Goal: Task Accomplishment & Management: Use online tool/utility

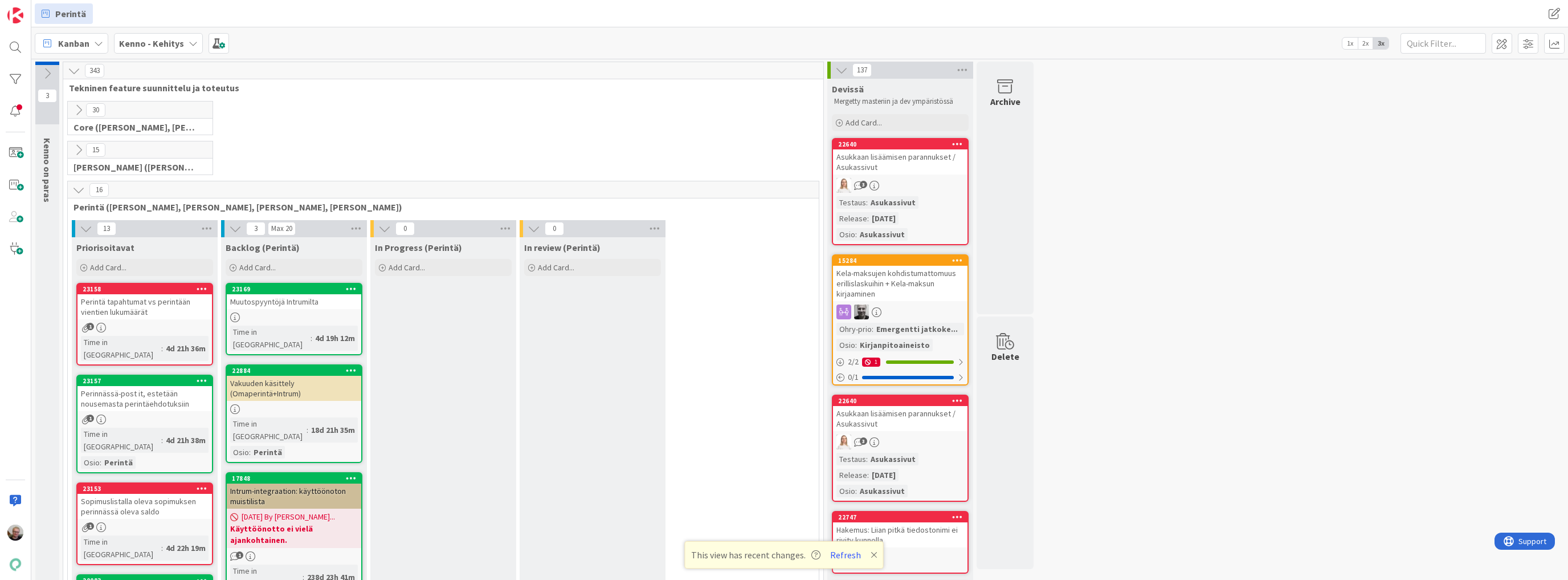
click at [73, 184] on icon at bounding box center [78, 190] width 12 height 12
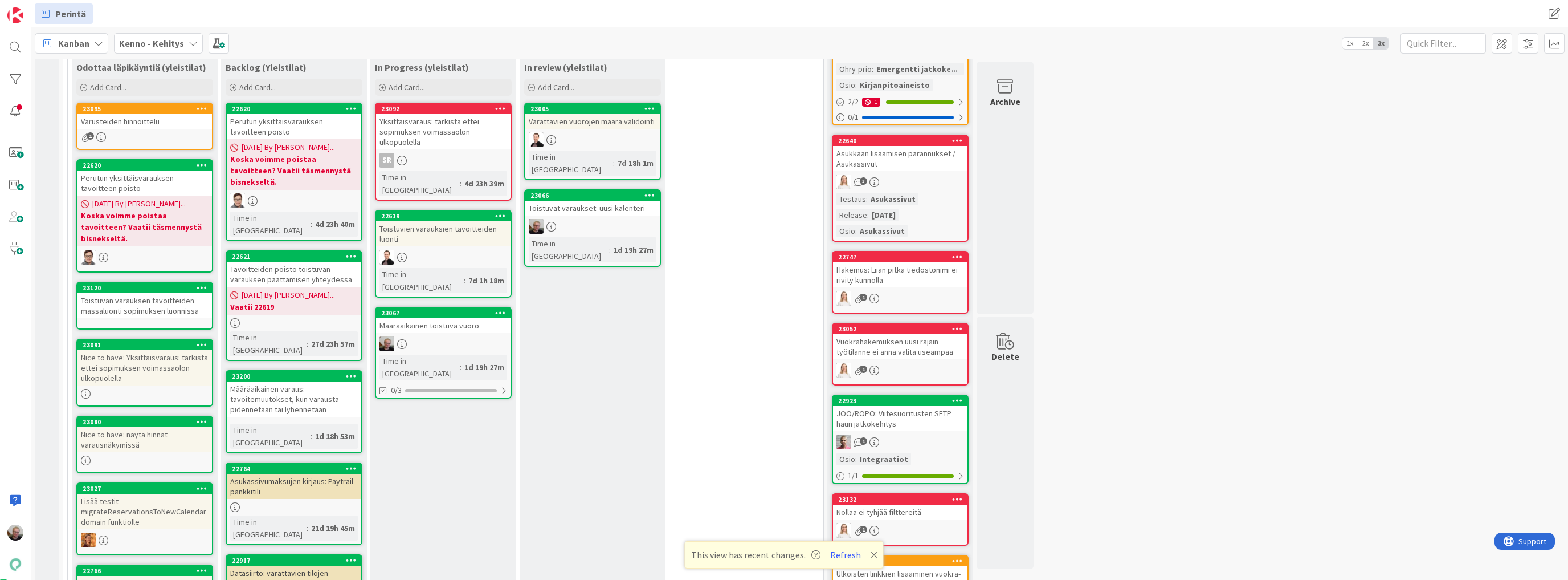
scroll to position [182, 0]
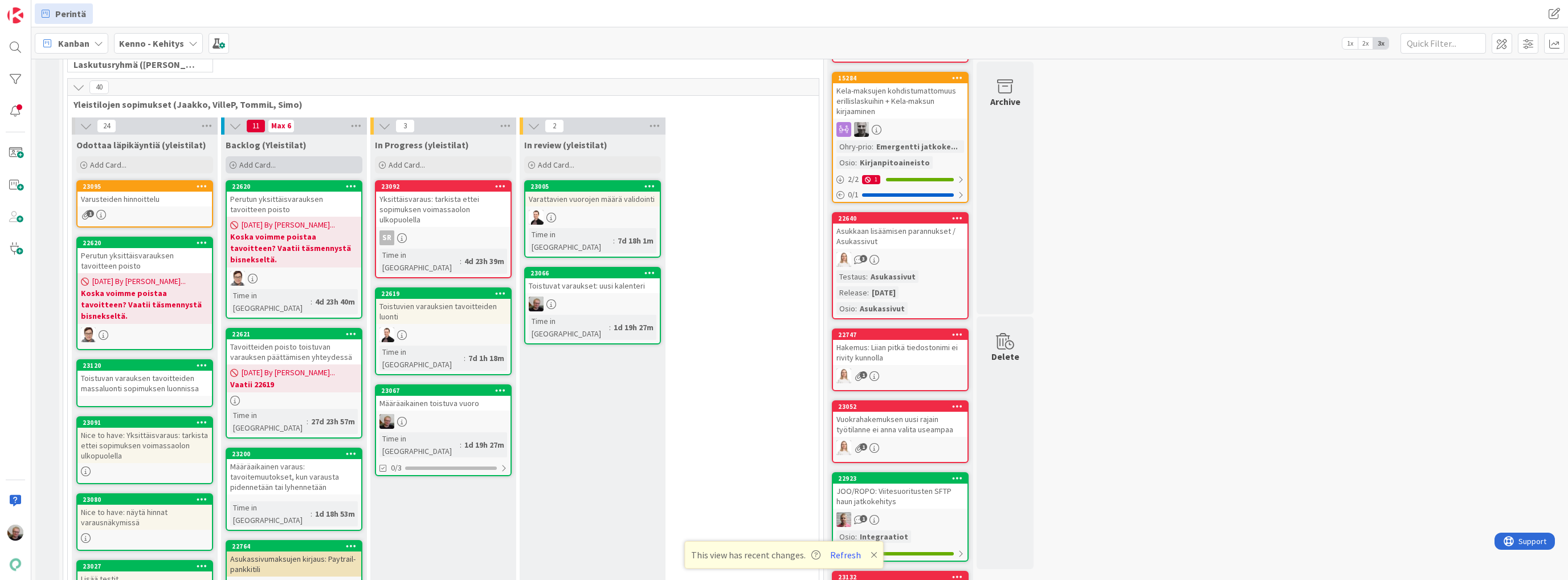
click at [295, 165] on div "Add Card..." at bounding box center [294, 165] width 137 height 17
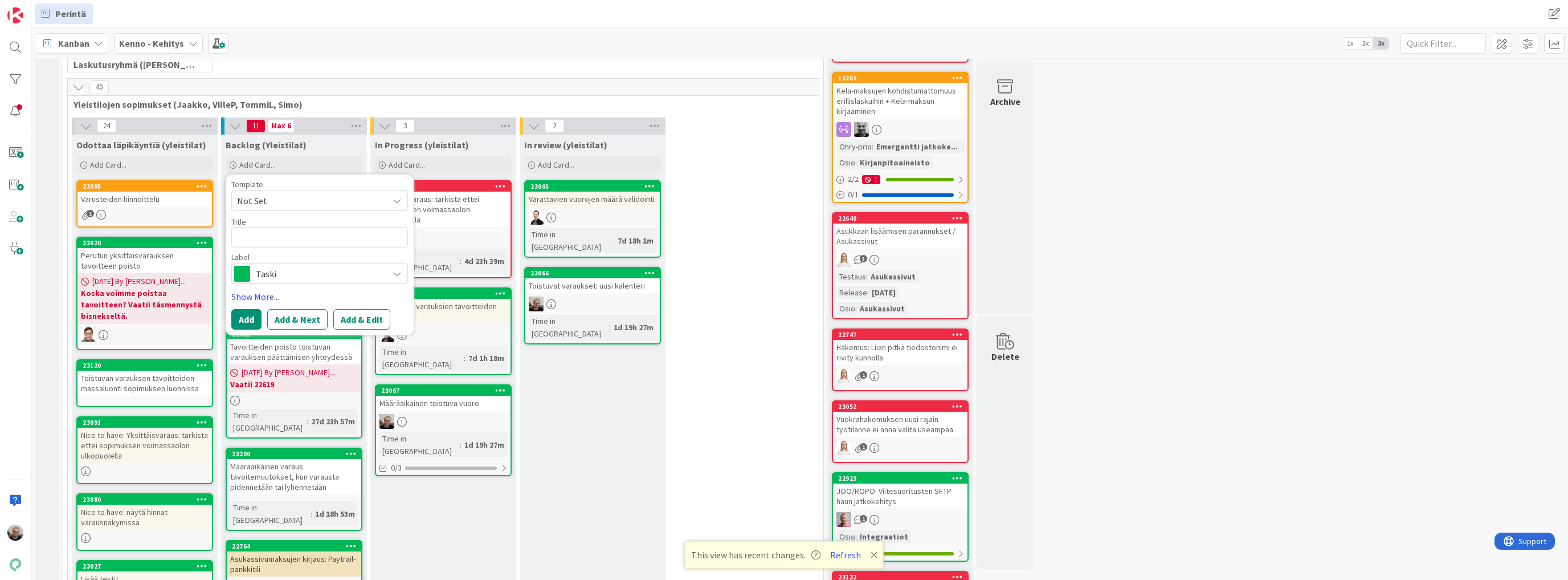
click at [324, 267] on span "Taski" at bounding box center [319, 274] width 126 height 16
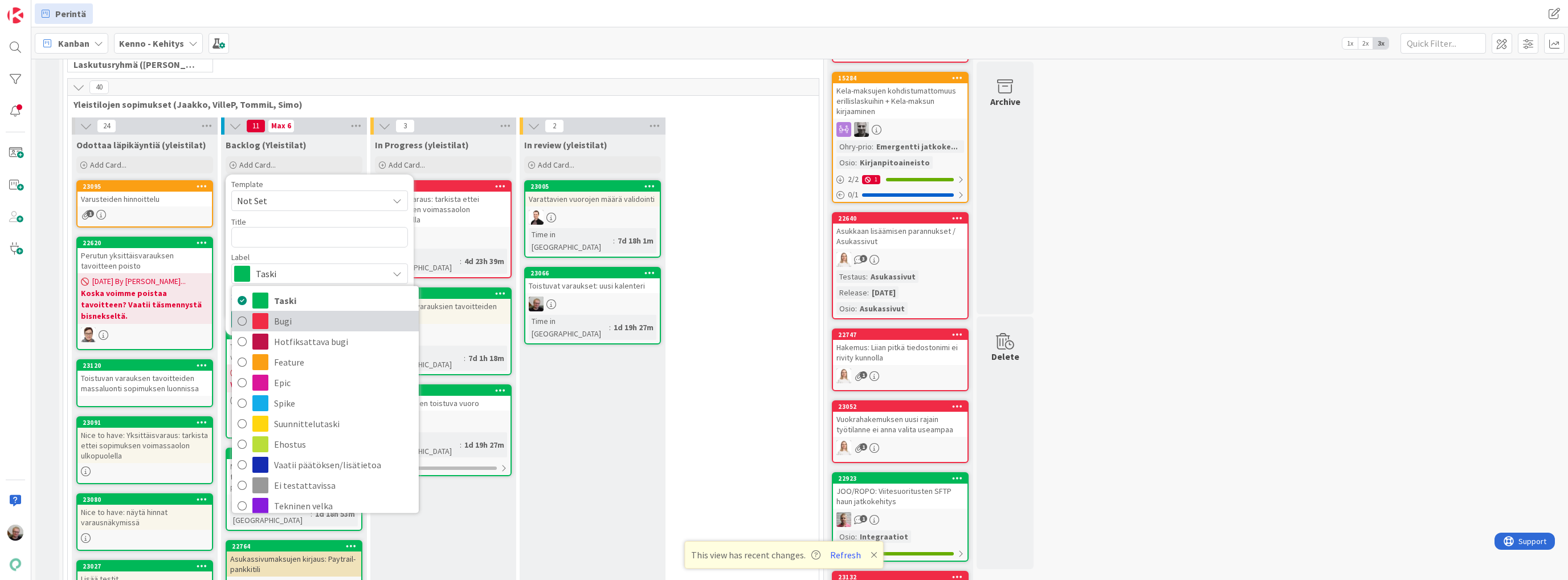
click at [329, 322] on span "Bugi" at bounding box center [343, 321] width 139 height 17
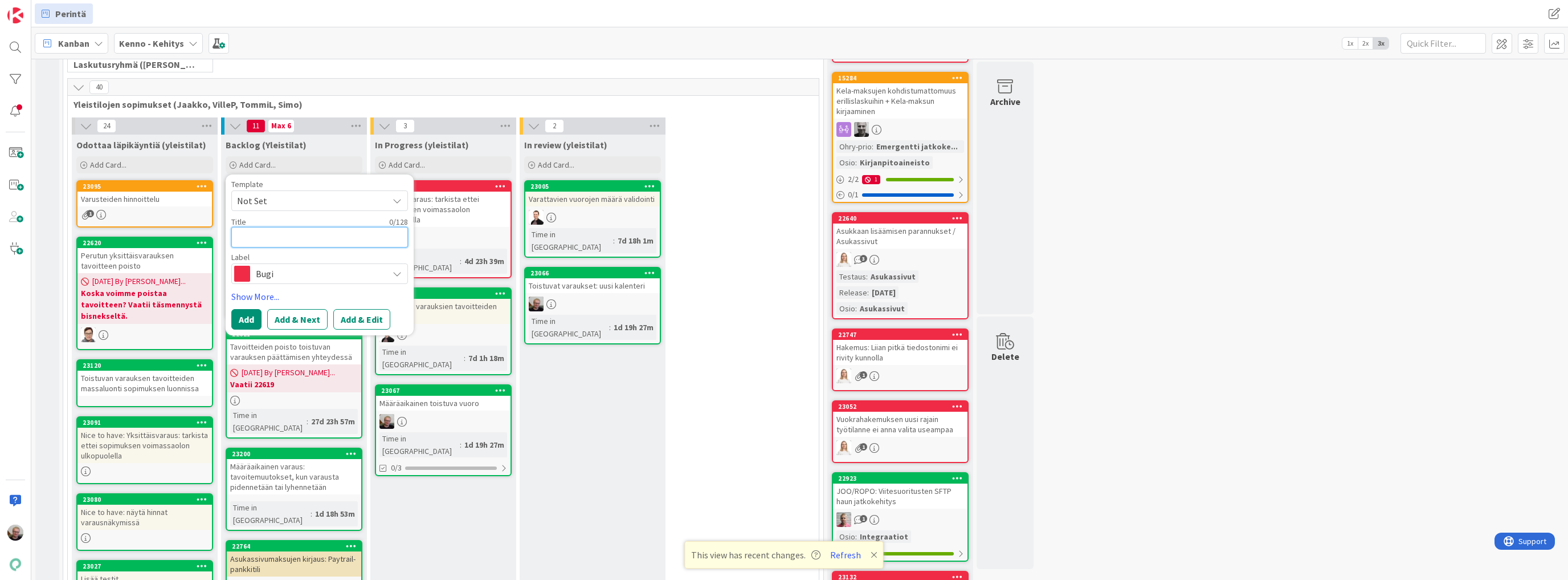
click at [273, 242] on textarea at bounding box center [320, 237] width 176 height 20
type textarea "x"
type textarea "B"
type textarea "x"
type textarea "C"
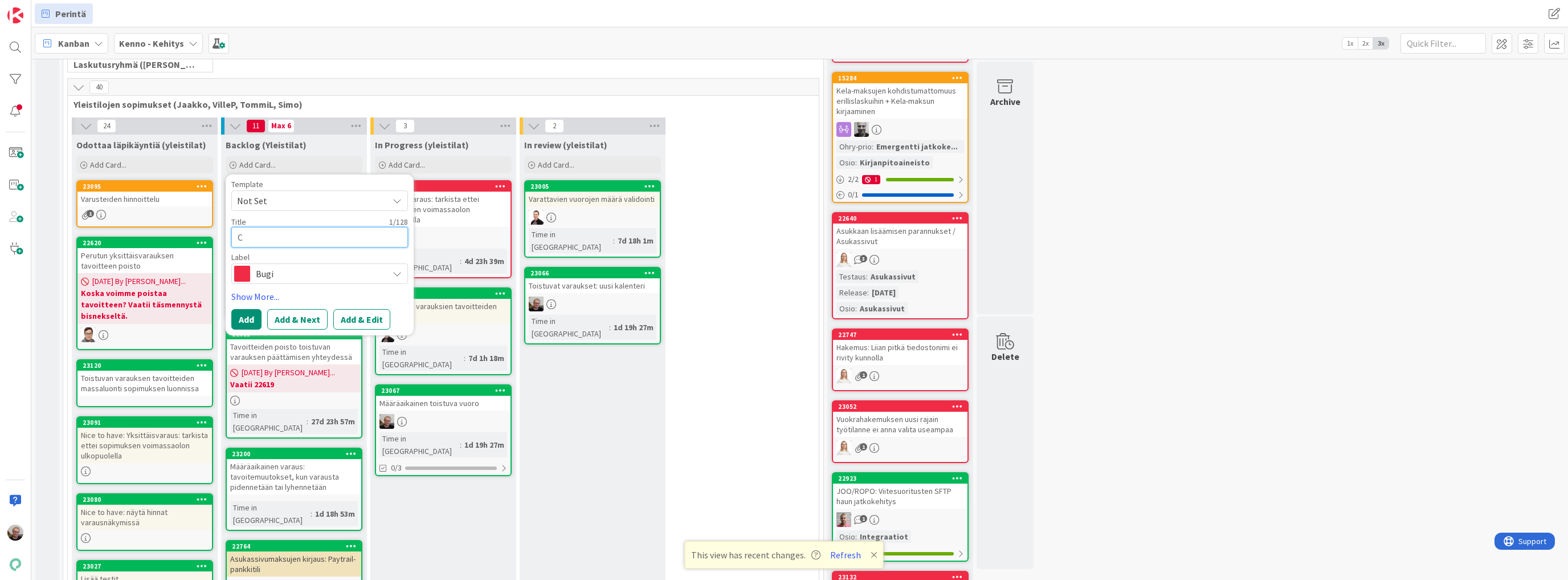
type textarea "x"
type textarea "Ca"
type textarea "x"
type textarea "Cal"
type textarea "x"
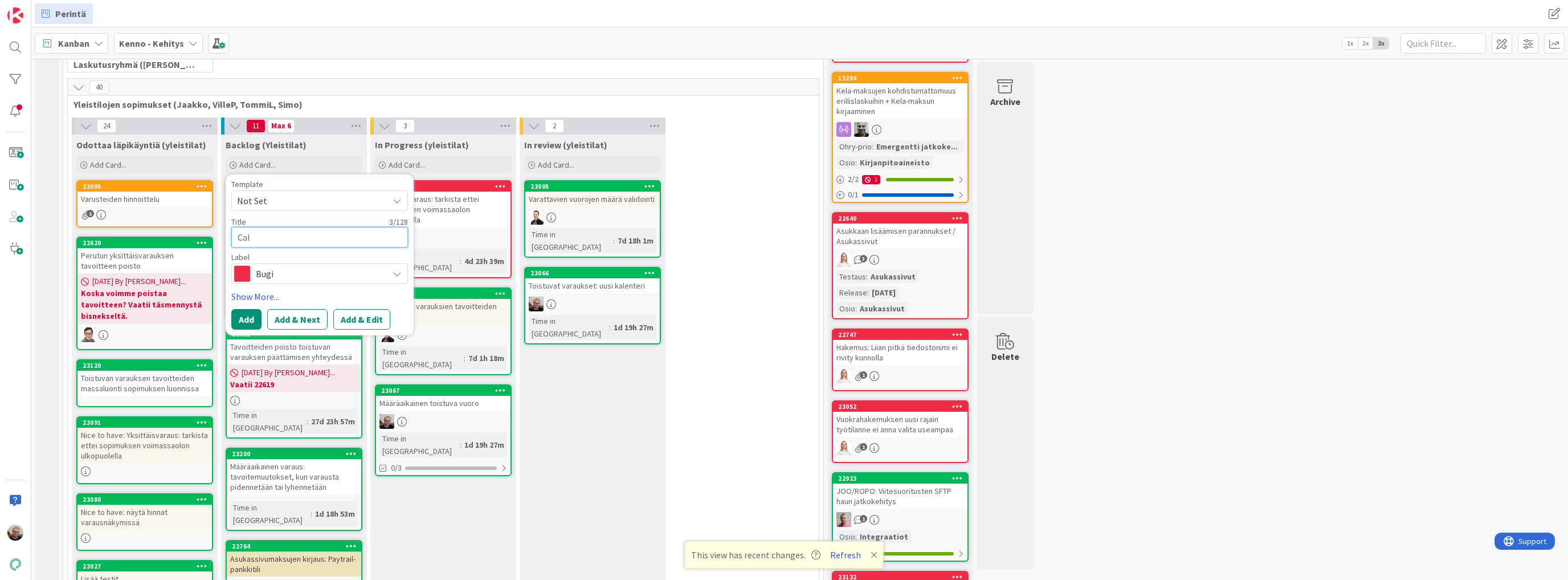
type textarea "Cale"
type textarea "x"
type textarea "Cal"
type textarea "x"
type textarea "Ca"
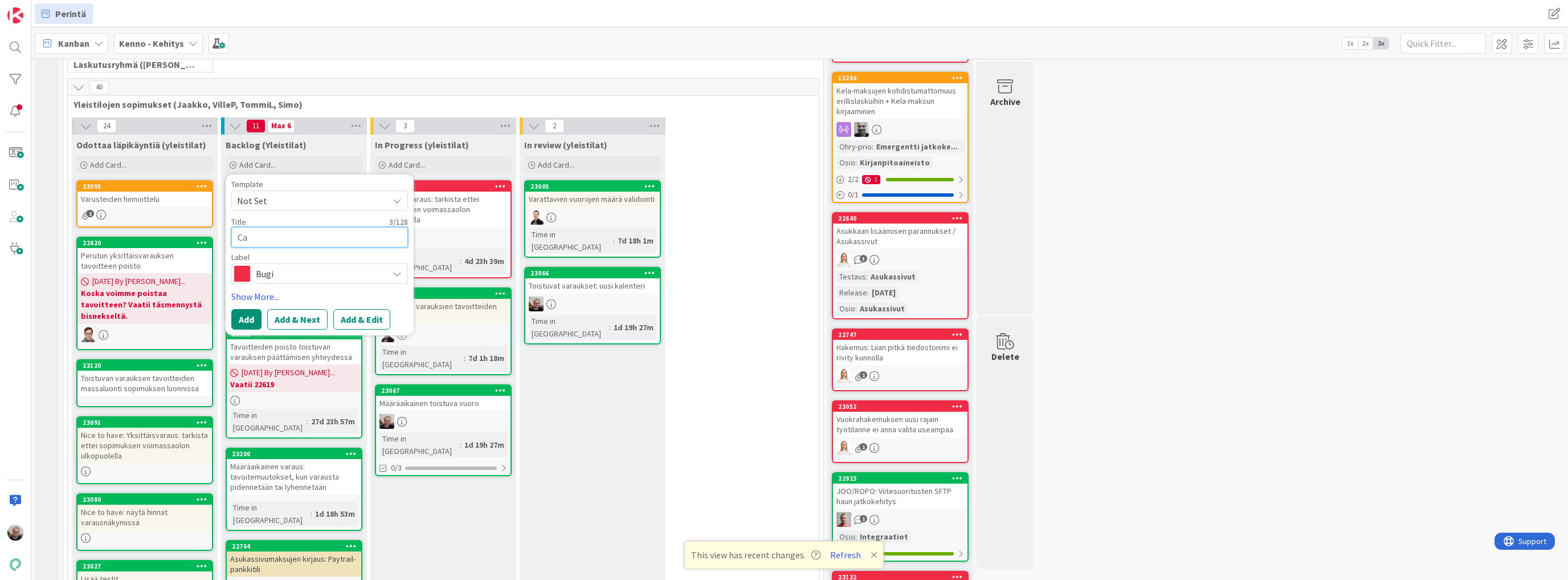
type textarea "x"
type textarea "C"
type textarea "x"
type textarea "K"
type textarea "x"
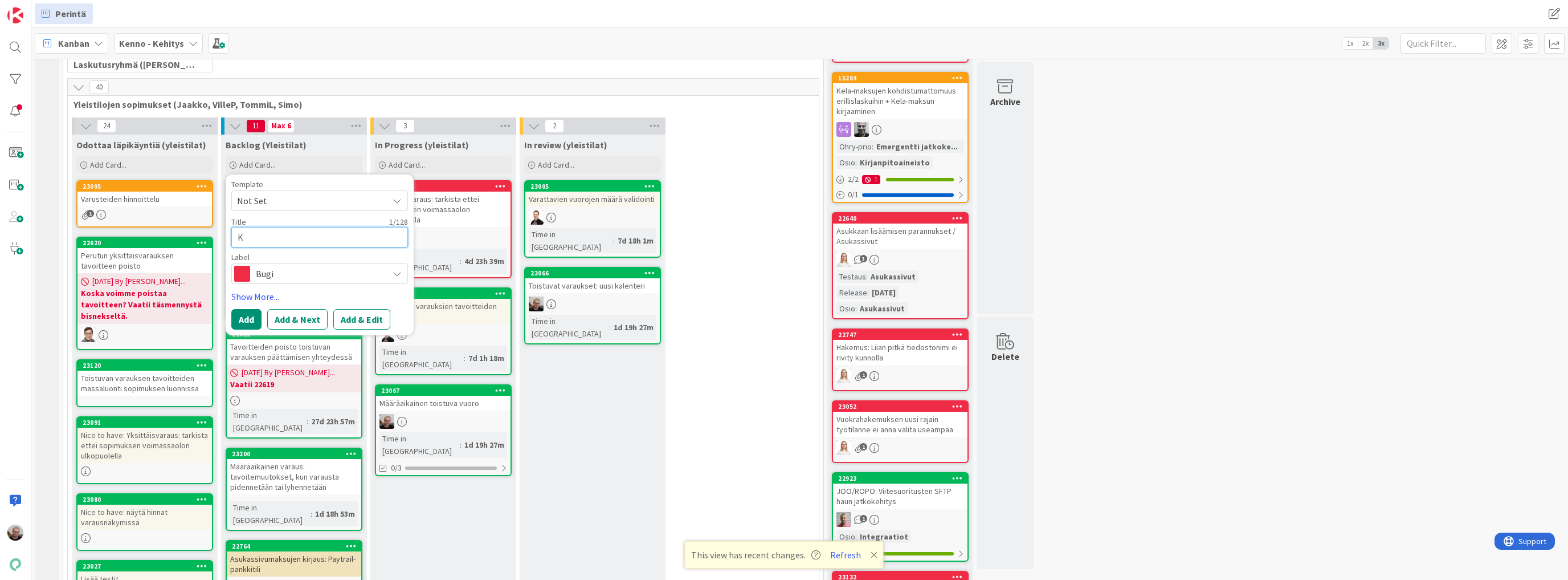
type textarea "Ke"
type textarea "x"
type textarea "Kel"
type textarea "x"
type textarea "Keln"
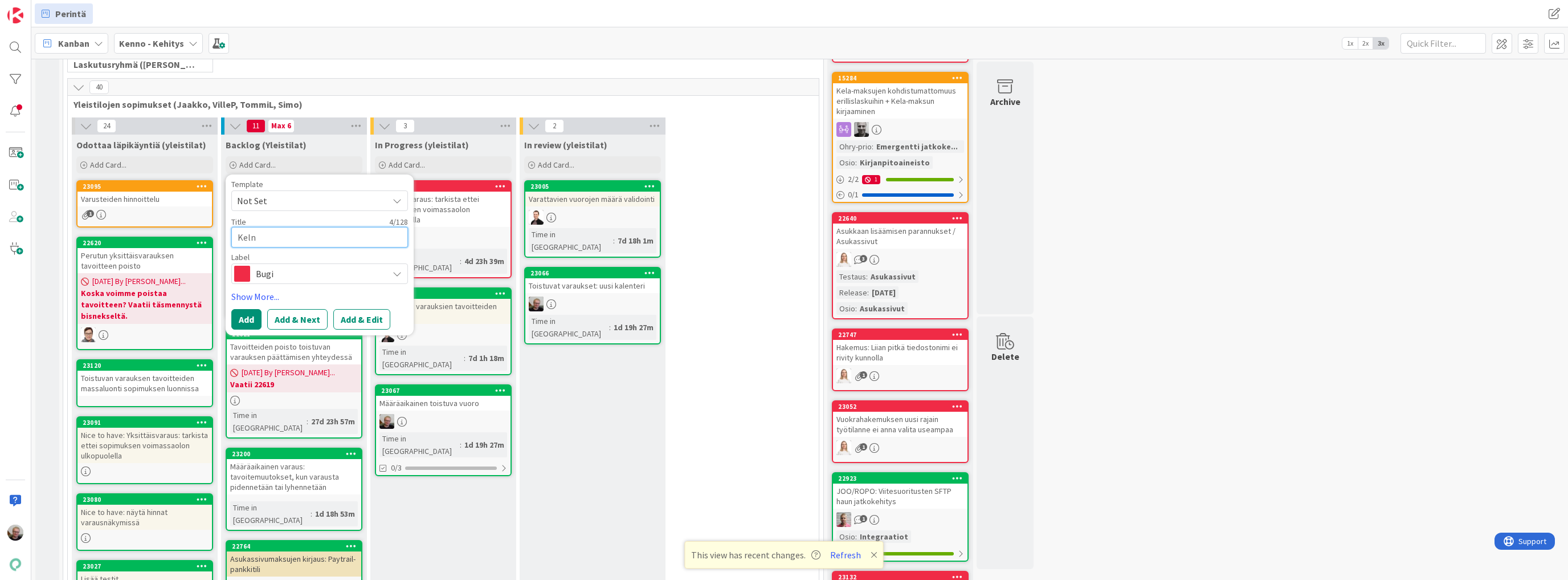
type textarea "x"
type textarea "Kel"
type textarea "x"
type textarea "Ke"
type textarea "x"
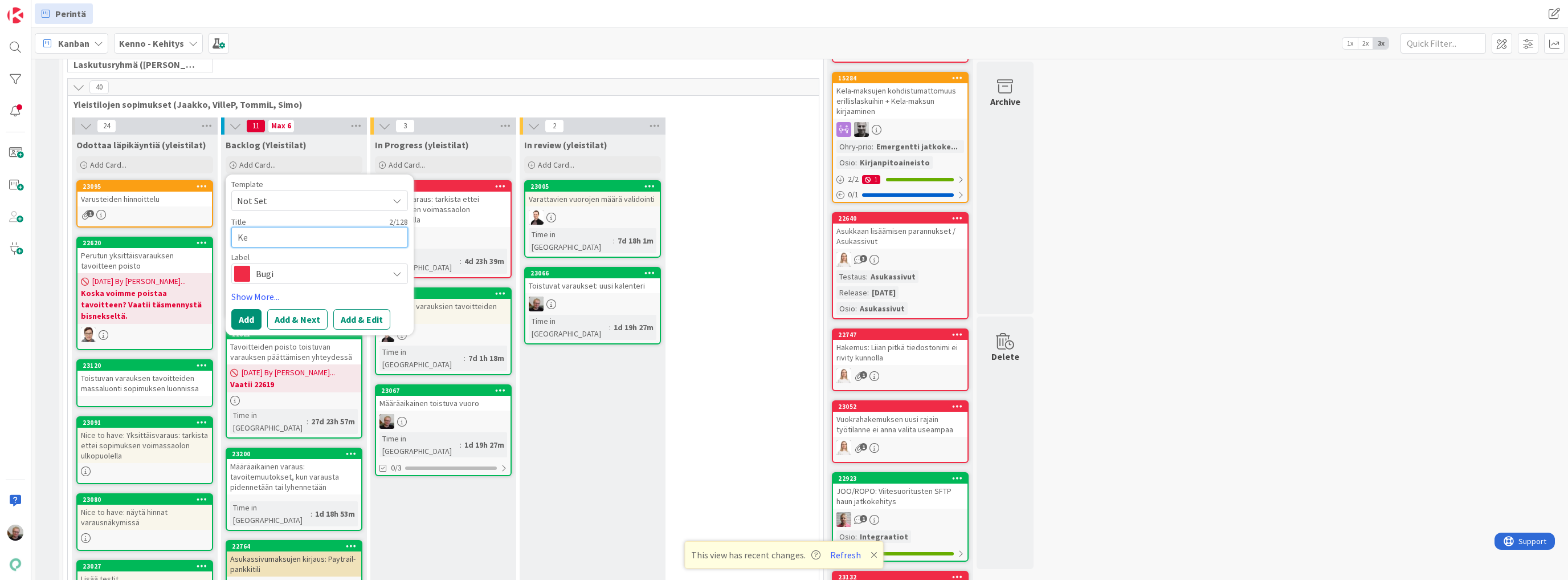
type textarea "K"
type textarea "x"
type textarea "a"
type textarea "x"
type textarea "K"
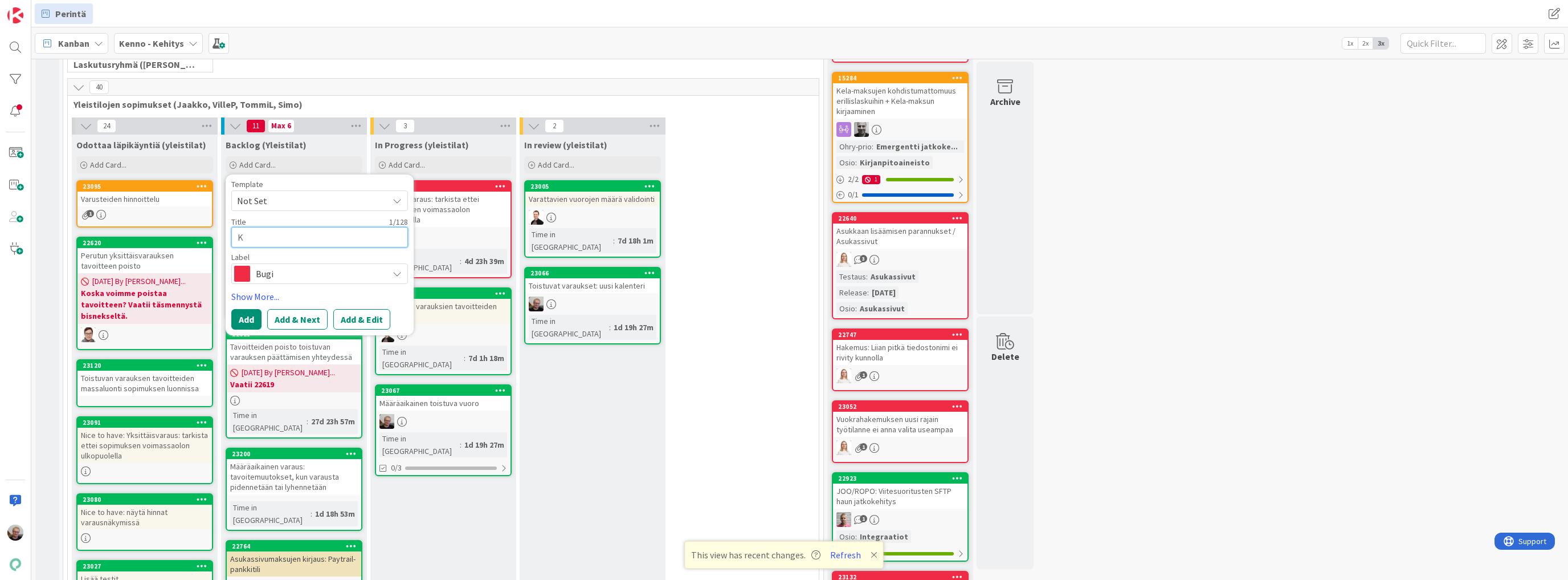
type textarea "x"
type textarea "Ka"
type textarea "x"
type textarea "Kale"
type textarea "x"
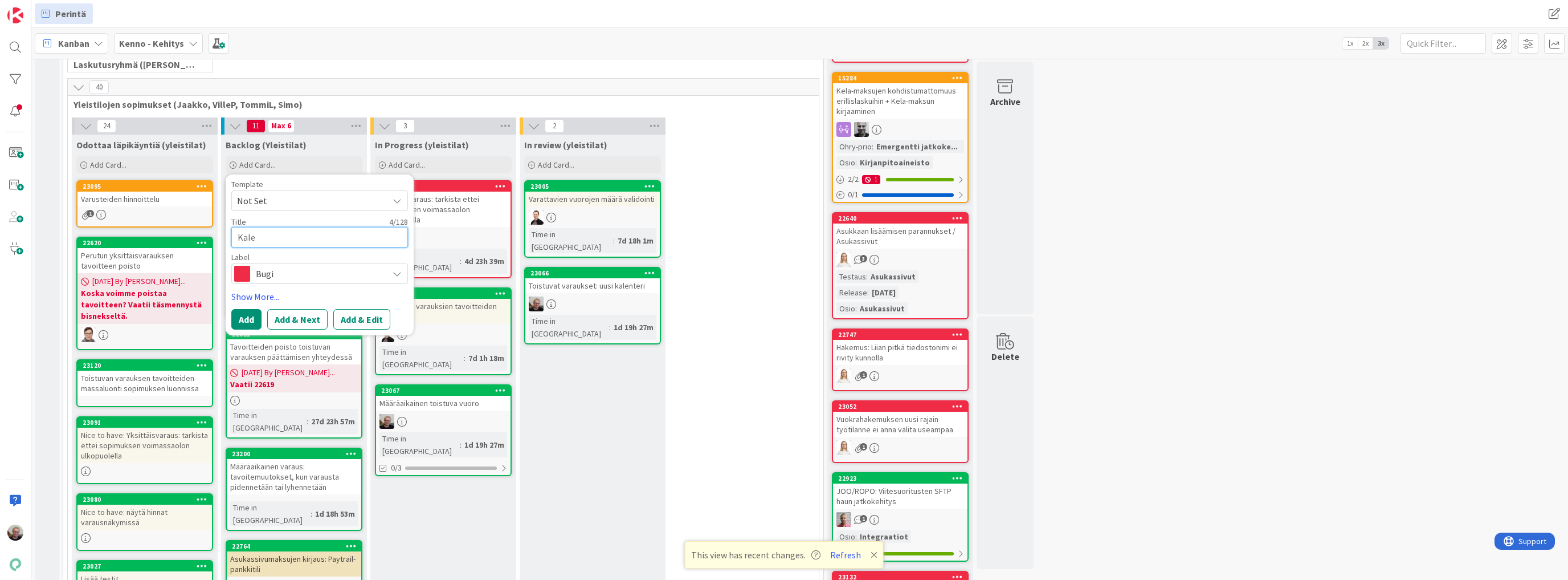
type textarea "Kalen"
type textarea "x"
type textarea "Kalente"
type textarea "x"
type textarea "Kalenteri"
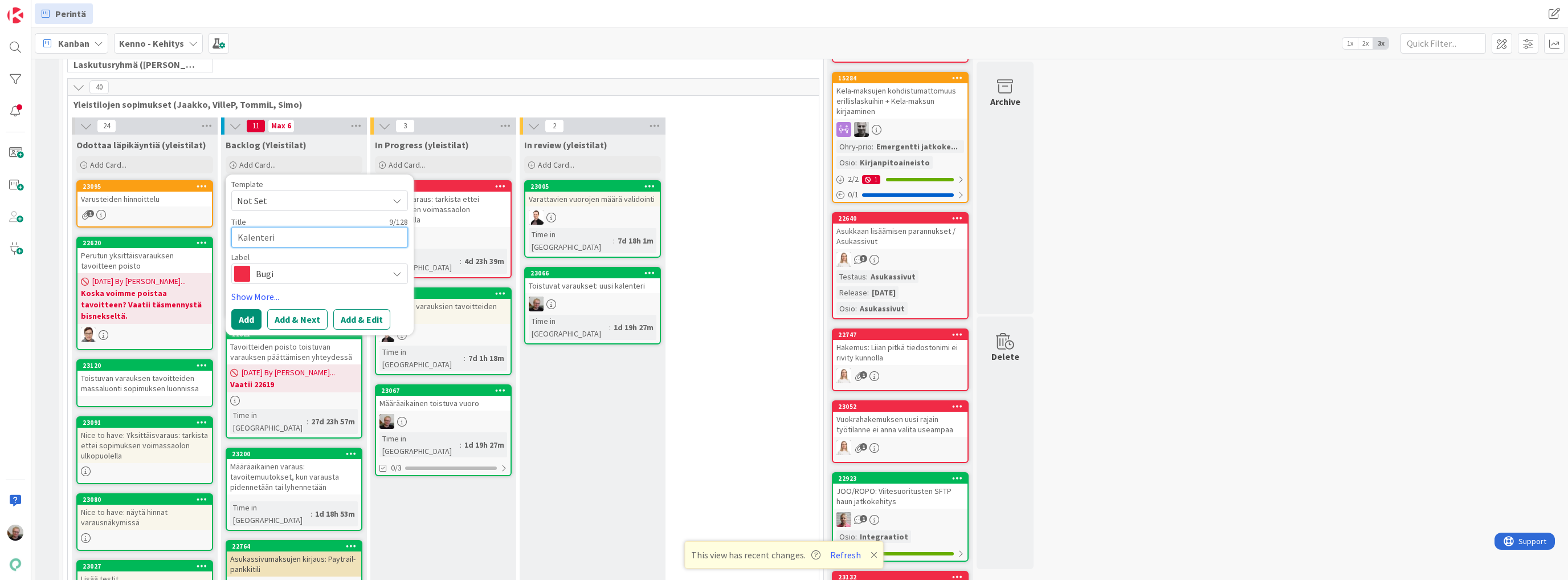
type textarea "x"
type textarea "Kalenteris"
type textarea "x"
type textarea "Kalenteriss"
type textarea "x"
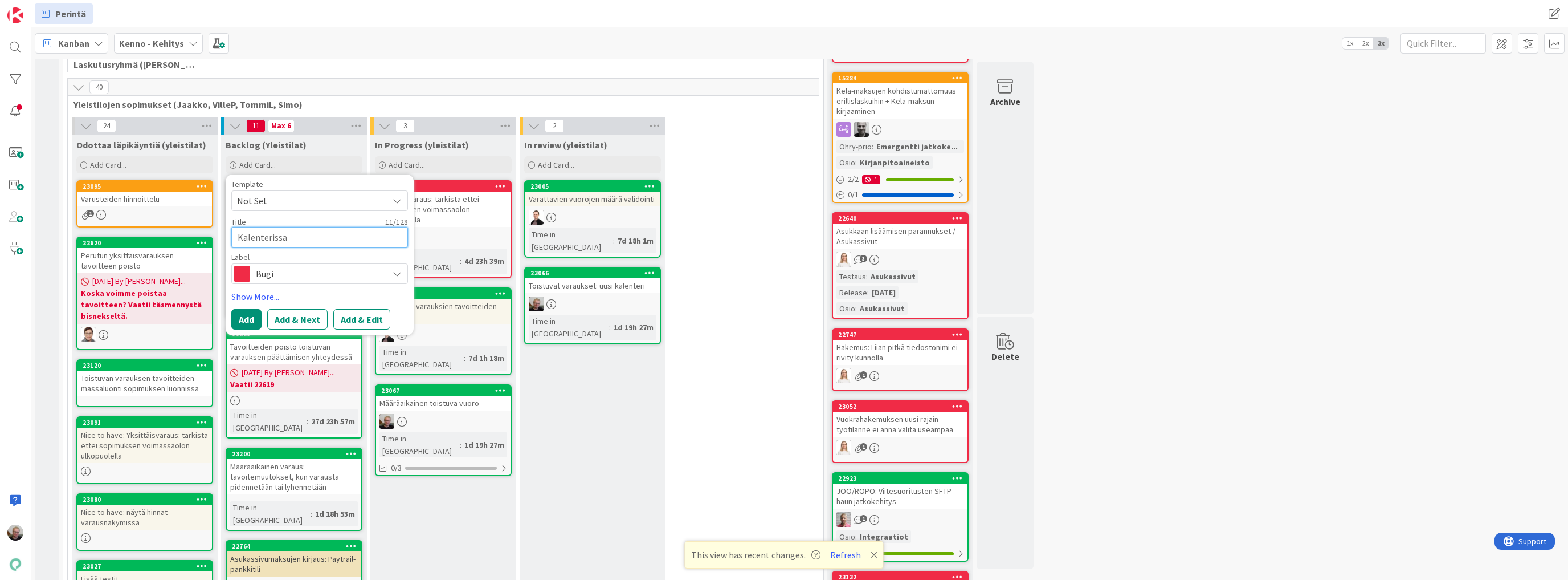
type textarea "Kalenterissa"
type textarea "x"
type textarea "Kalenterissa e"
type textarea "x"
type textarea "Kalenterissa ei"
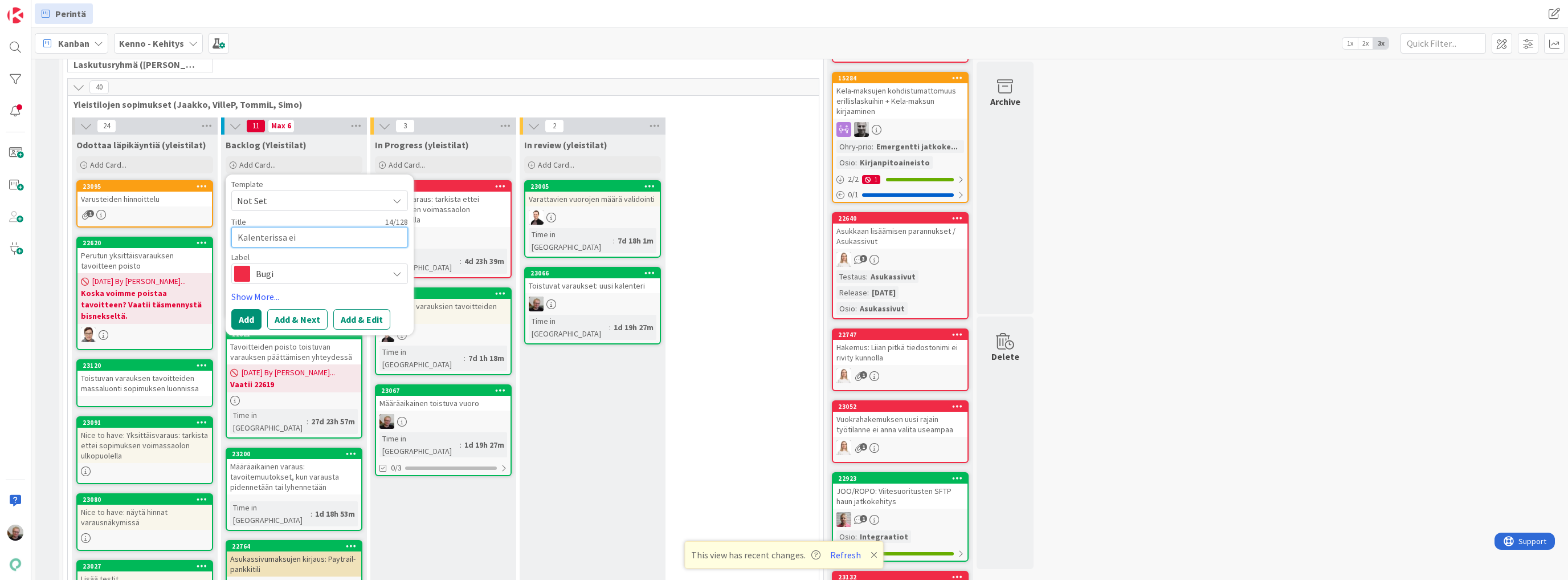
type textarea "x"
type textarea "Kalenterissa ei"
type textarea "x"
type textarea "Kalenterissa ei n"
type textarea "x"
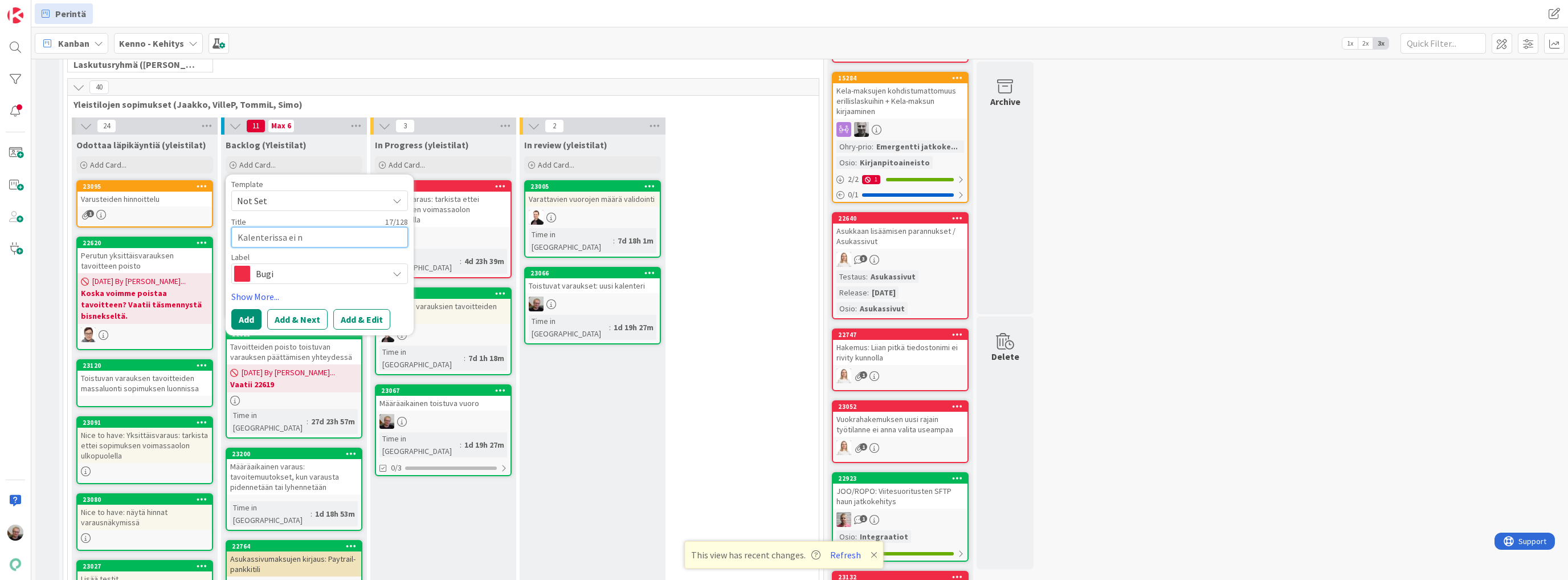
type textarea "Kalenterissa ei ny"
type textarea "x"
type textarea "Kalenterissa ei ny"
type textarea "x"
type textarea "Kalenterissa ei ny"
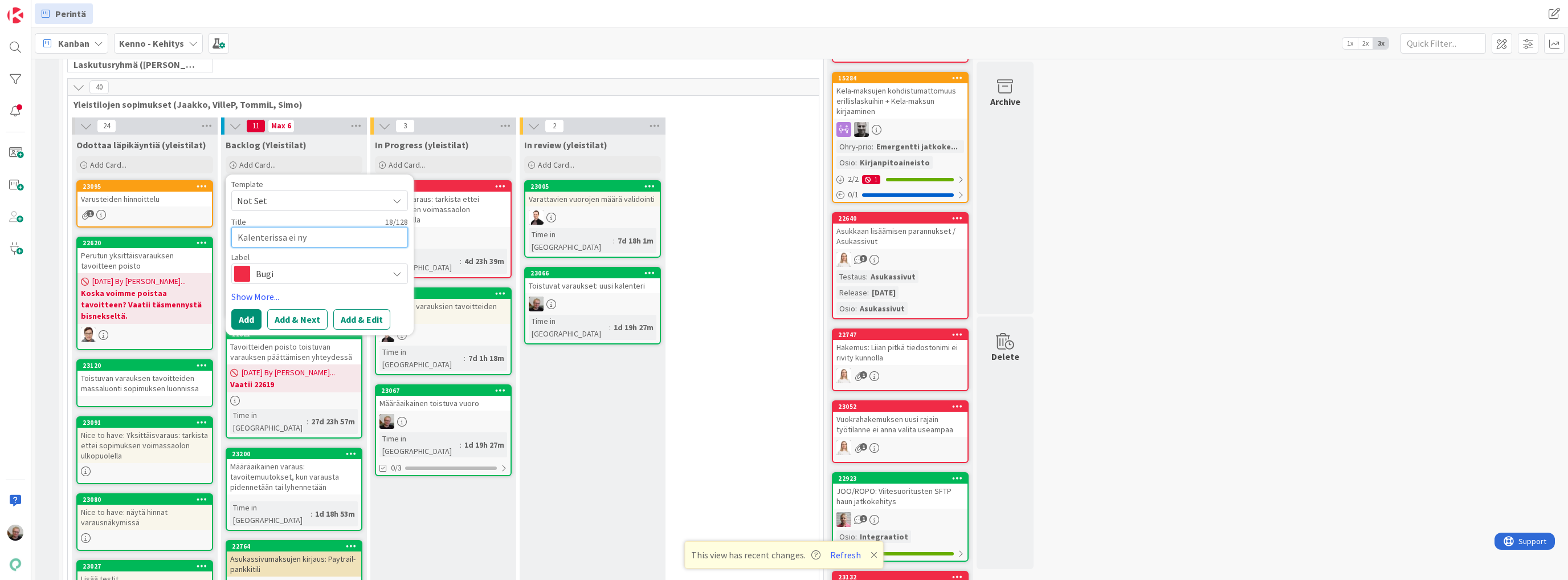
type textarea "x"
type textarea "Kalenterissa ei n"
type textarea "x"
type textarea "Kalenterissa ei nä"
type textarea "x"
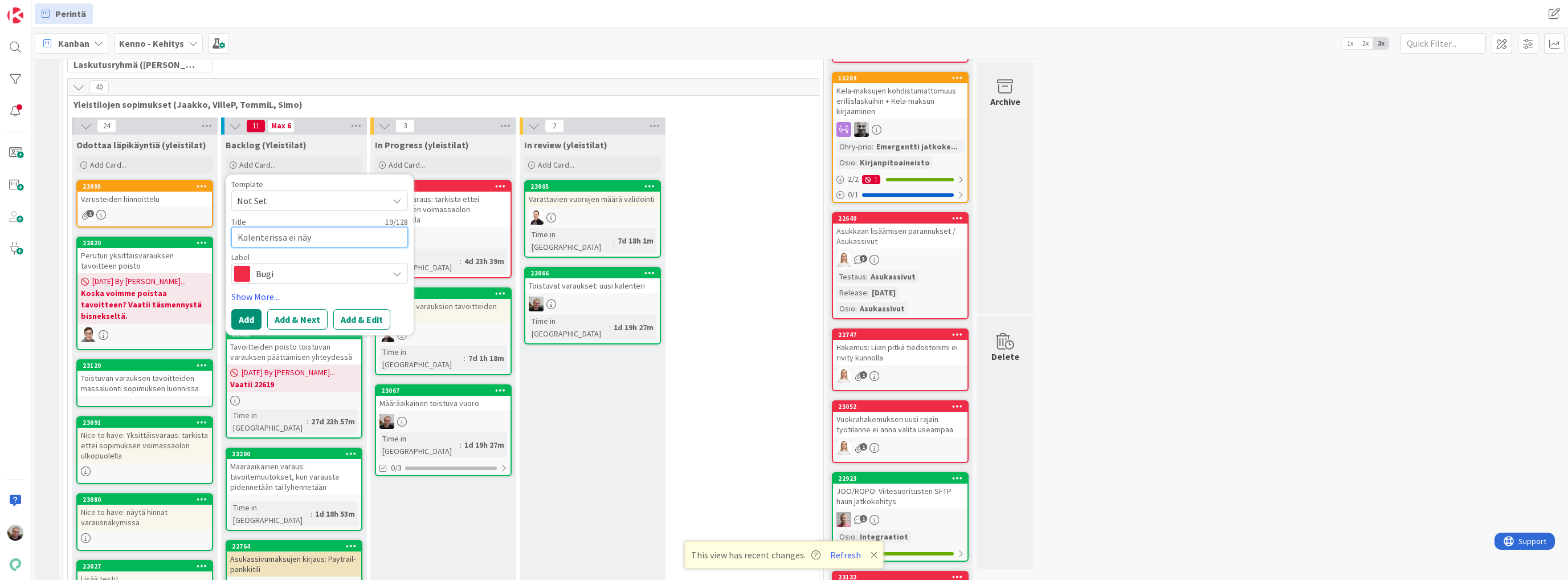
type textarea "Kalenterissa ei näy"
type textarea "x"
type textarea "Kalenterissa ei näy s"
type textarea "x"
type textarea "Kalenterissa ei näy sl"
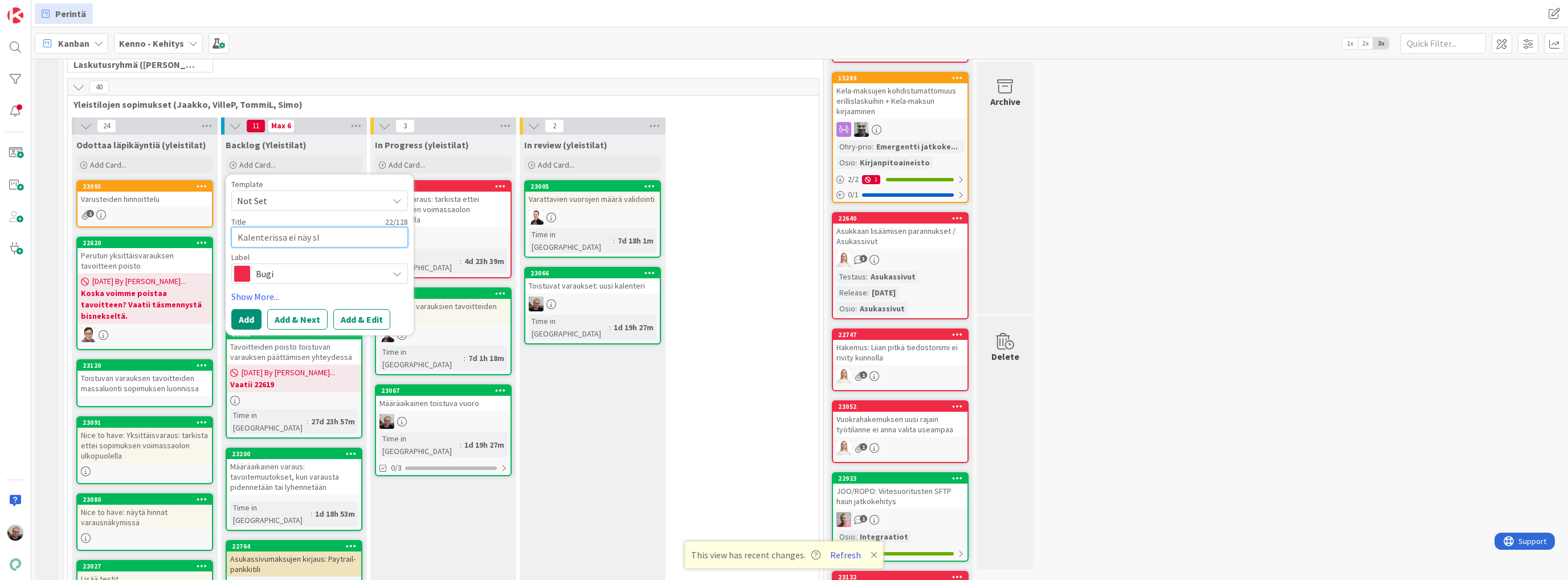
type textarea "x"
type textarea "Kalenterissa ei näy slo"
type textarea "x"
type textarea "Kalenterissa ei näy slot"
type textarea "x"
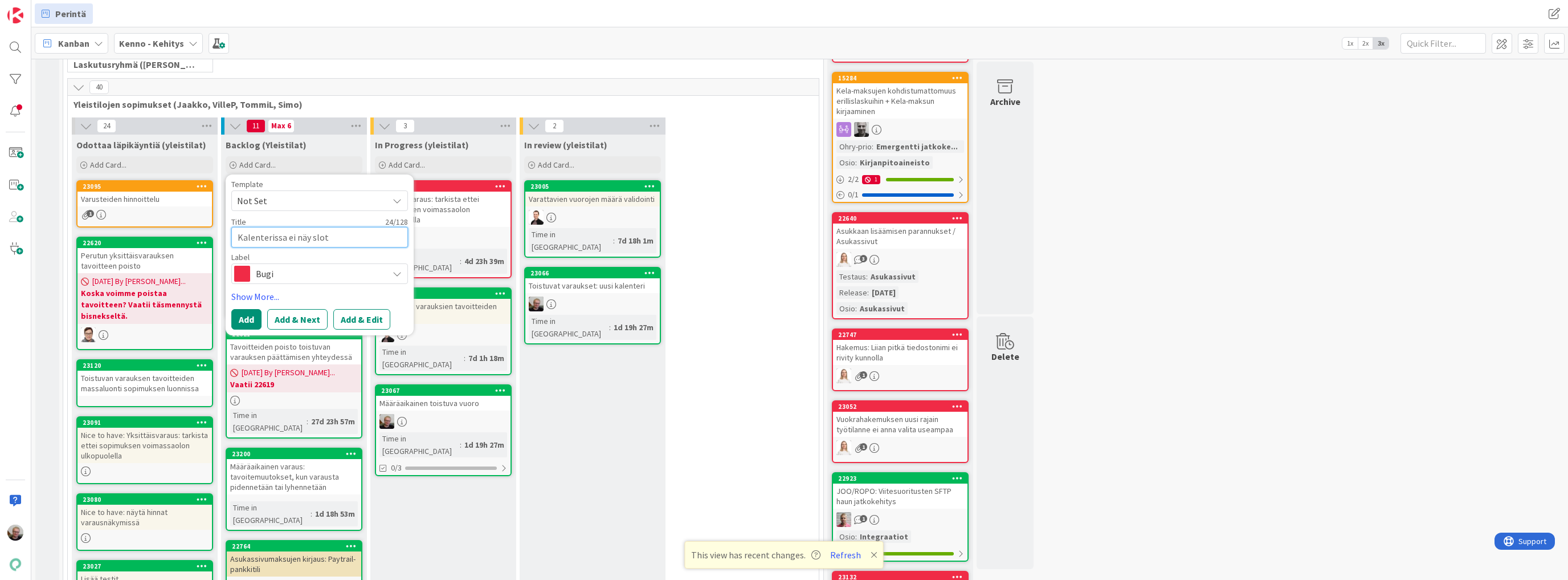
type textarea "Kalenterissa ei näy slott"
type textarea "x"
type textarea "Kalenterissa ei näy slotte"
type textarea "x"
type textarea "Kalenterissa ei näy slottej"
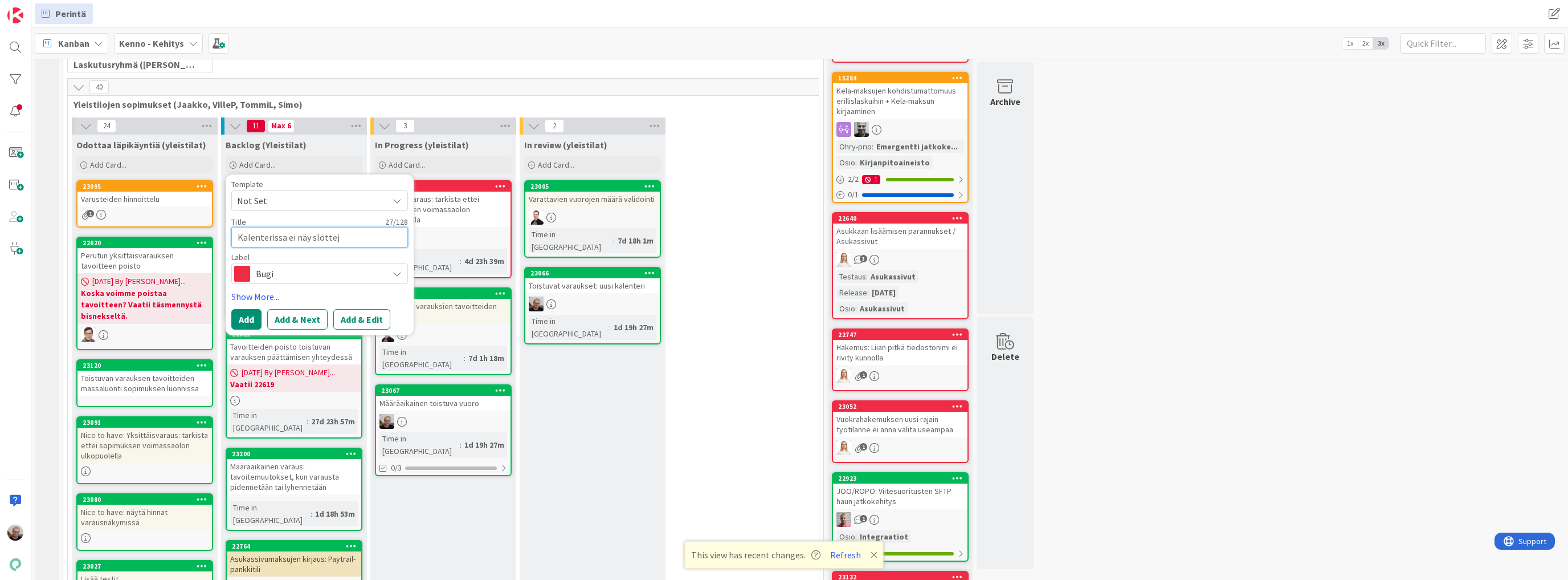
type textarea "x"
type textarea "Kalenterissa ei näy slotteja"
type textarea "x"
type textarea "Kalenterissa ei näy slotteja"
type textarea "x"
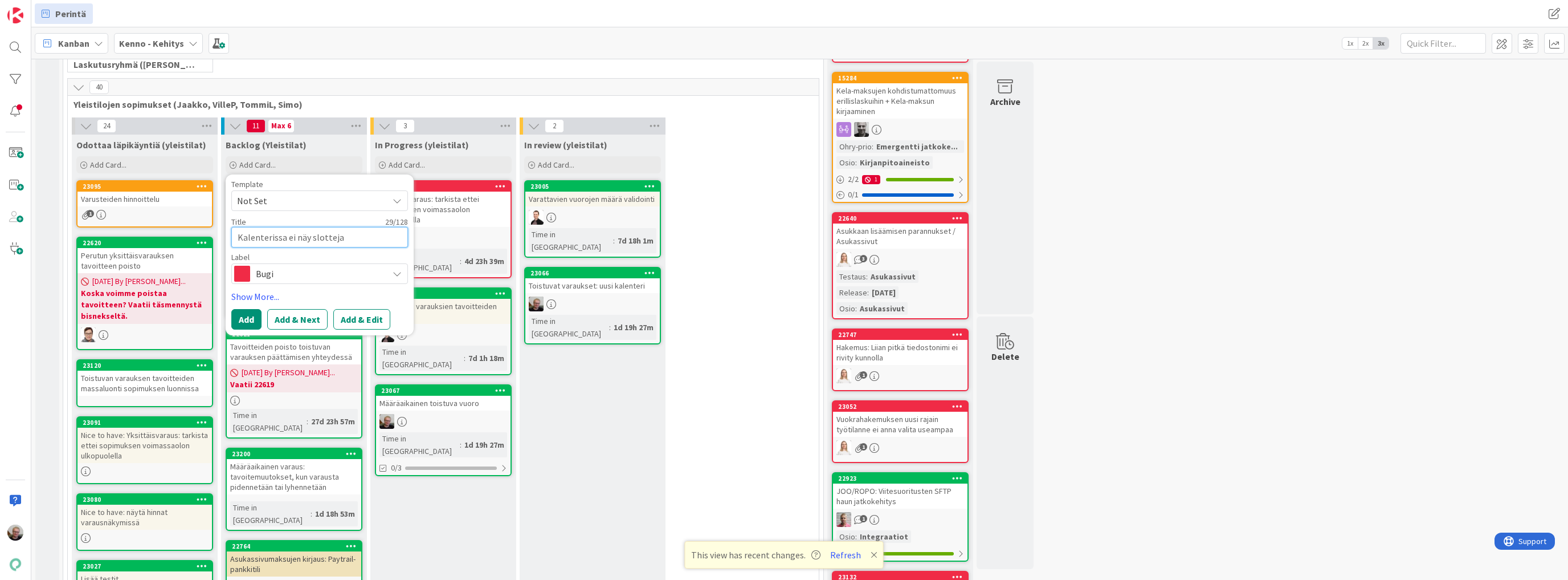
type textarea "Kalenterissa ei näy slotteja m"
type textarea "x"
type textarea "Kalenterissa ei näy slotteja mu"
type textarea "x"
type textarea "Kalenterissa ei näy slotteja muu"
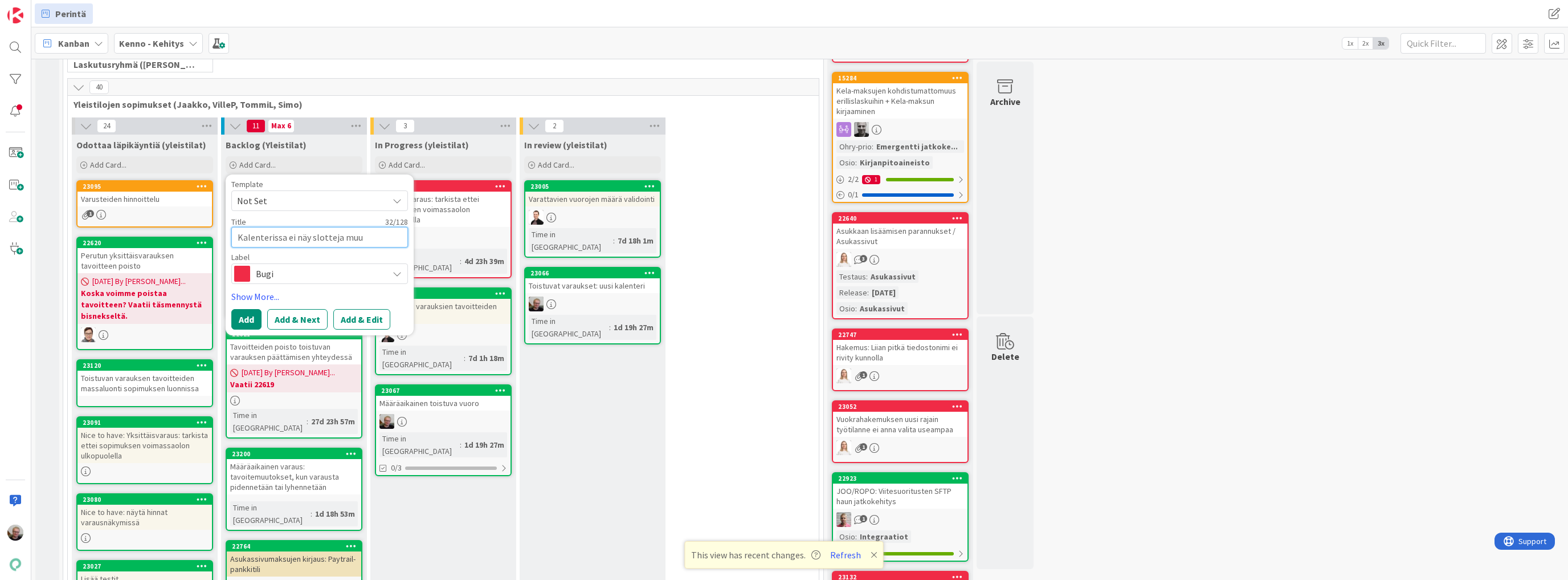
type textarea "x"
type textarea "Kalenterissa ei näy slotteja muut"
type textarea "x"
type textarea "Kalenterissa ei näy slotteja muuto"
type textarea "x"
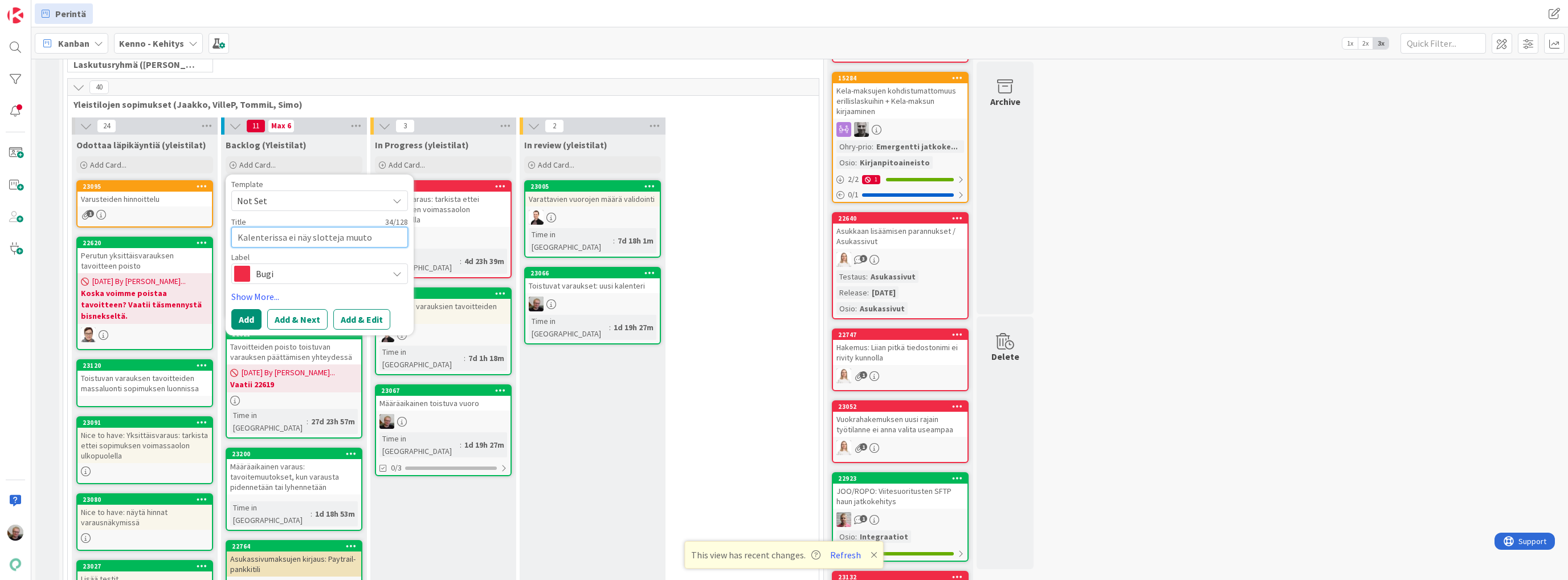
type textarea "Kalenterissa ei näy slotteja muutok"
type textarea "x"
type textarea "Kalenterissa ei näy slotteja muutoks"
type textarea "x"
type textarea "Kalenterissa ei näy slotteja muutokse"
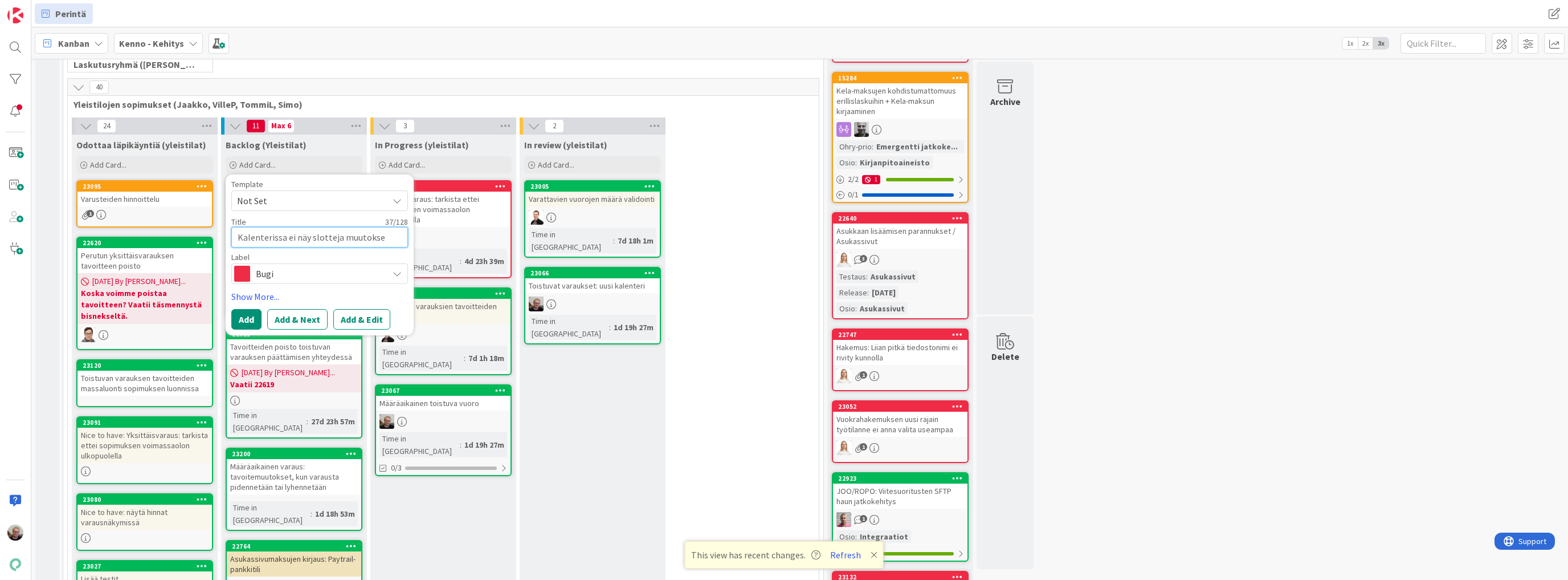
type textarea "x"
type textarea "Kalenterissa ei näy slotteja muutoksen"
type textarea "x"
type textarea "Kalenterissa ei näy slotteja muutoksen"
type textarea "x"
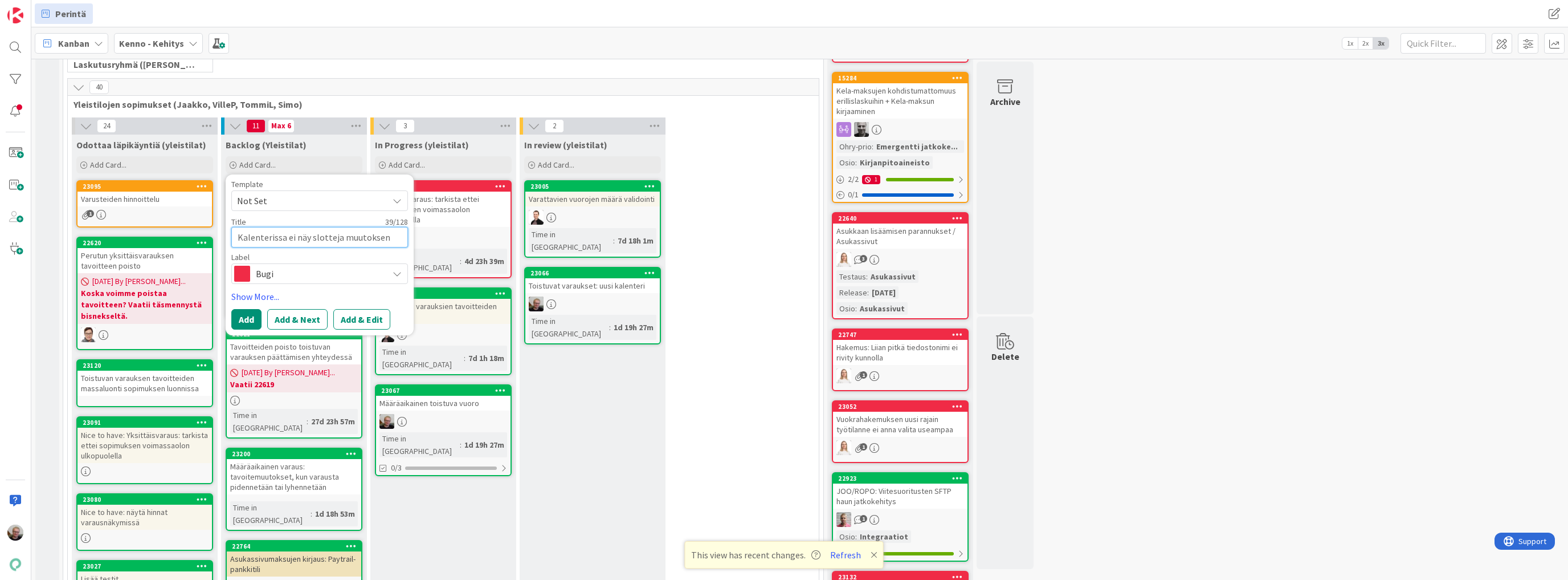
type textarea "Kalenterissa ei näy slotteja muutoksen j"
type textarea "x"
type textarea "Kalenterissa ei näy slotteja muutoksen jl"
type textarea "x"
type textarea "Kalenterissa ei näy slotteja muutoksen j"
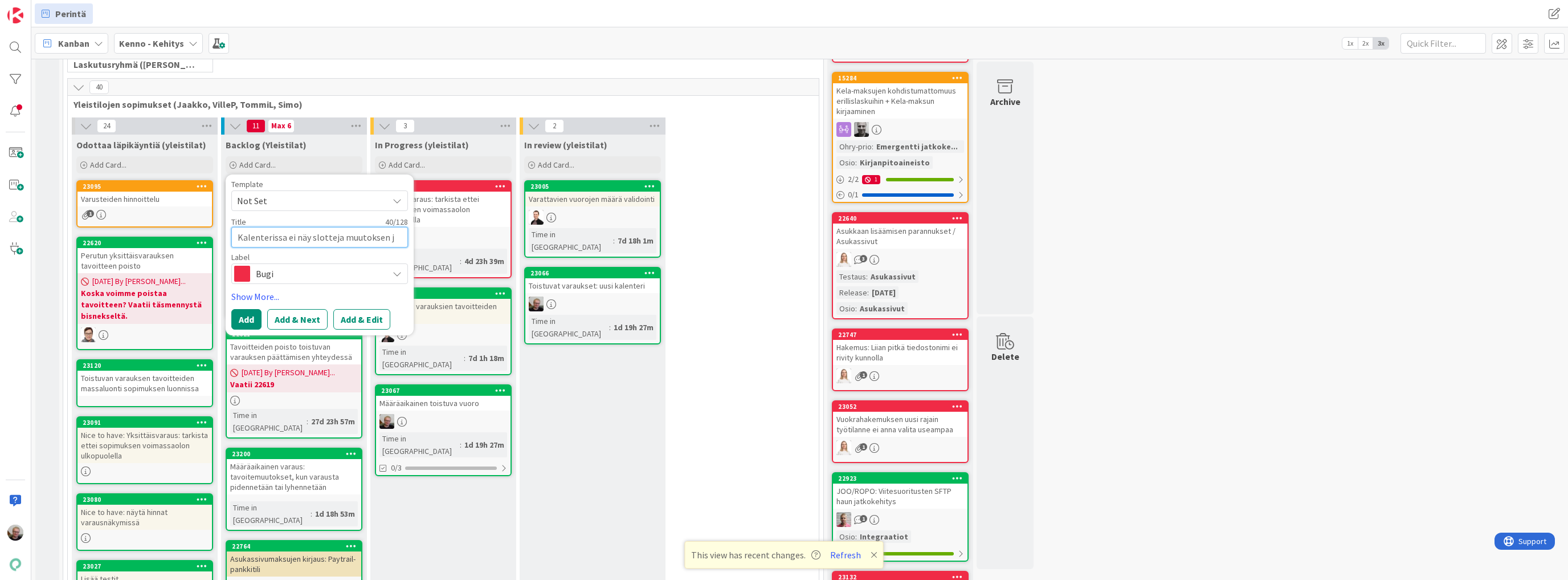
type textarea "x"
type textarea "Kalenterissa ei näy slotteja muutoksen jä"
type textarea "x"
type textarea "Kalenterissa ei näy slotteja muutoksen jäl"
type textarea "x"
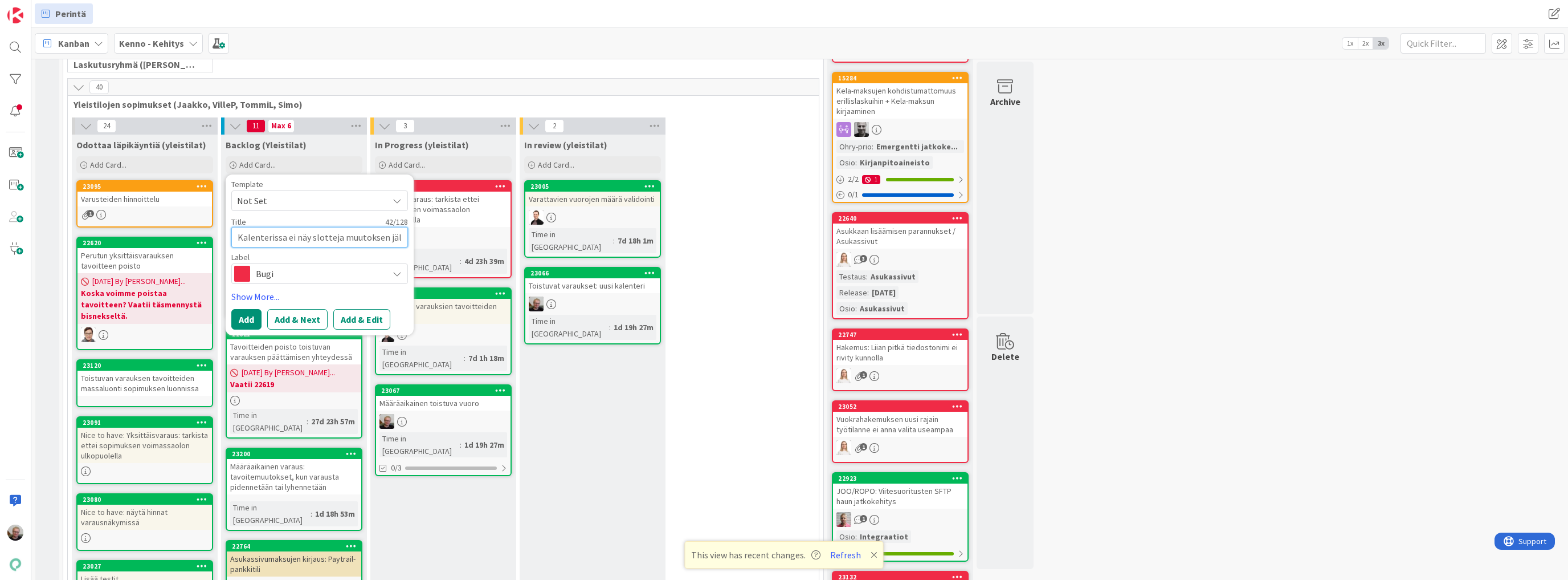
type textarea "Kalenterissa ei näy slotteja muutoksen jälk"
type textarea "x"
type textarea "Kalenterissa ei näy slotteja muutoksen jälke"
type textarea "x"
type textarea "Kalenterissa ei näy slotteja muutoksen jälkee"
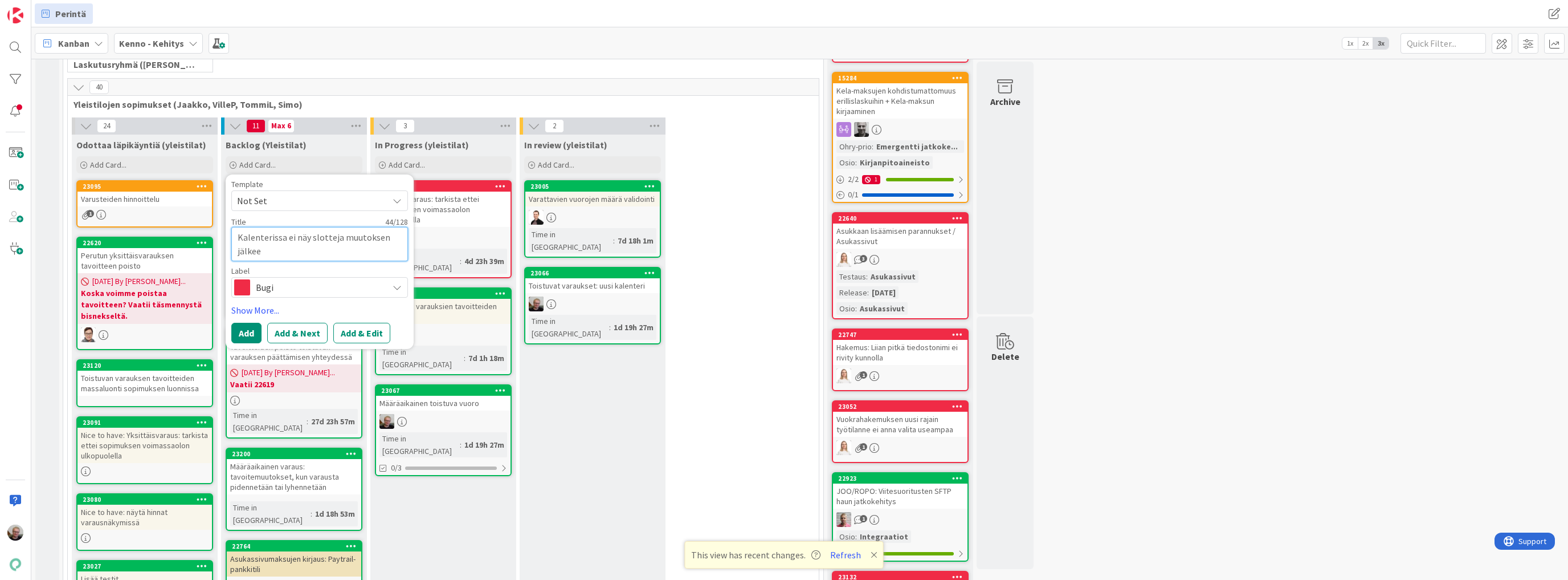
type textarea "x"
type textarea "Kalenterissa ei näy slotteja muutoksen jälkeen"
click at [344, 326] on button "Add & Edit" at bounding box center [362, 333] width 57 height 20
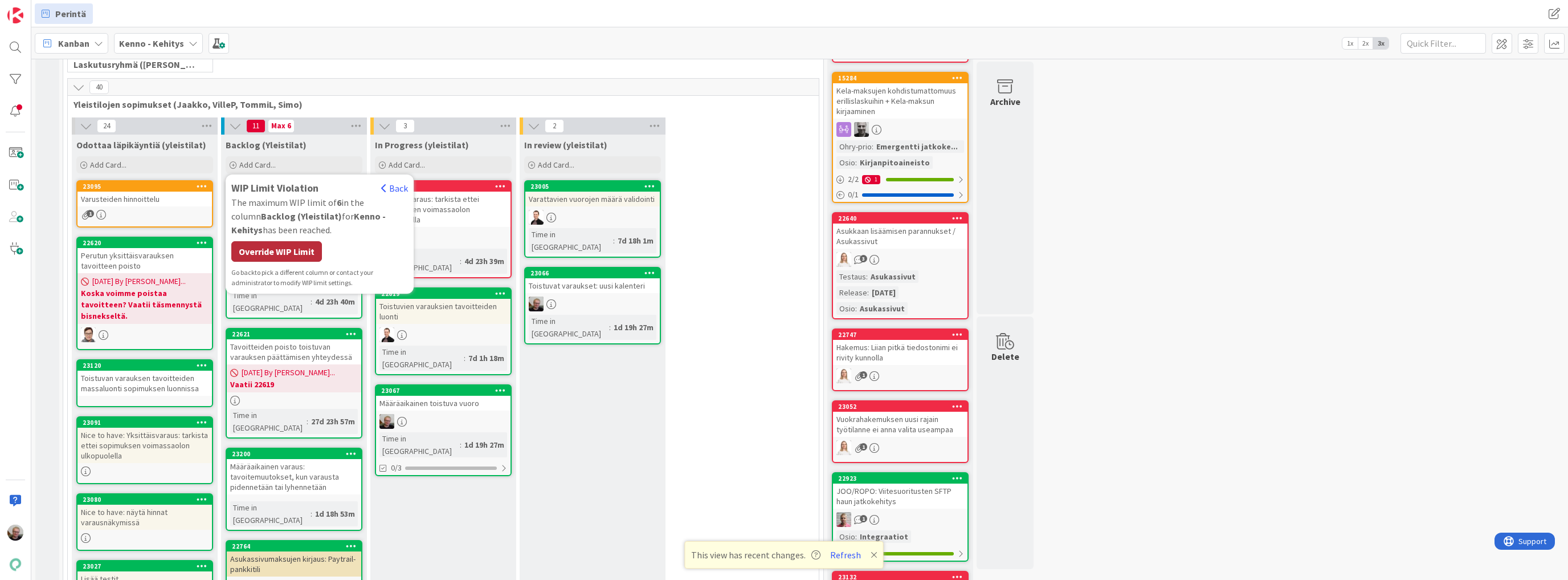
click at [283, 251] on div "Override WIP Limit" at bounding box center [277, 251] width 91 height 20
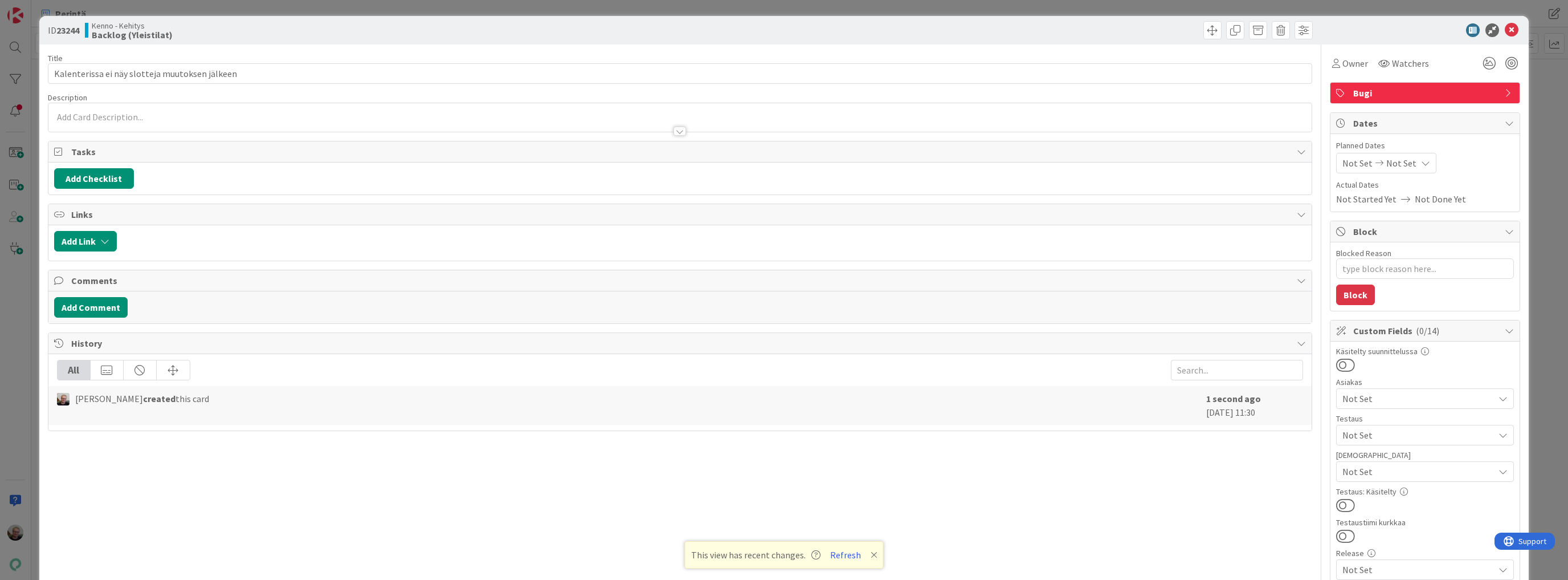
click at [180, 123] on div at bounding box center [681, 126] width 1264 height 12
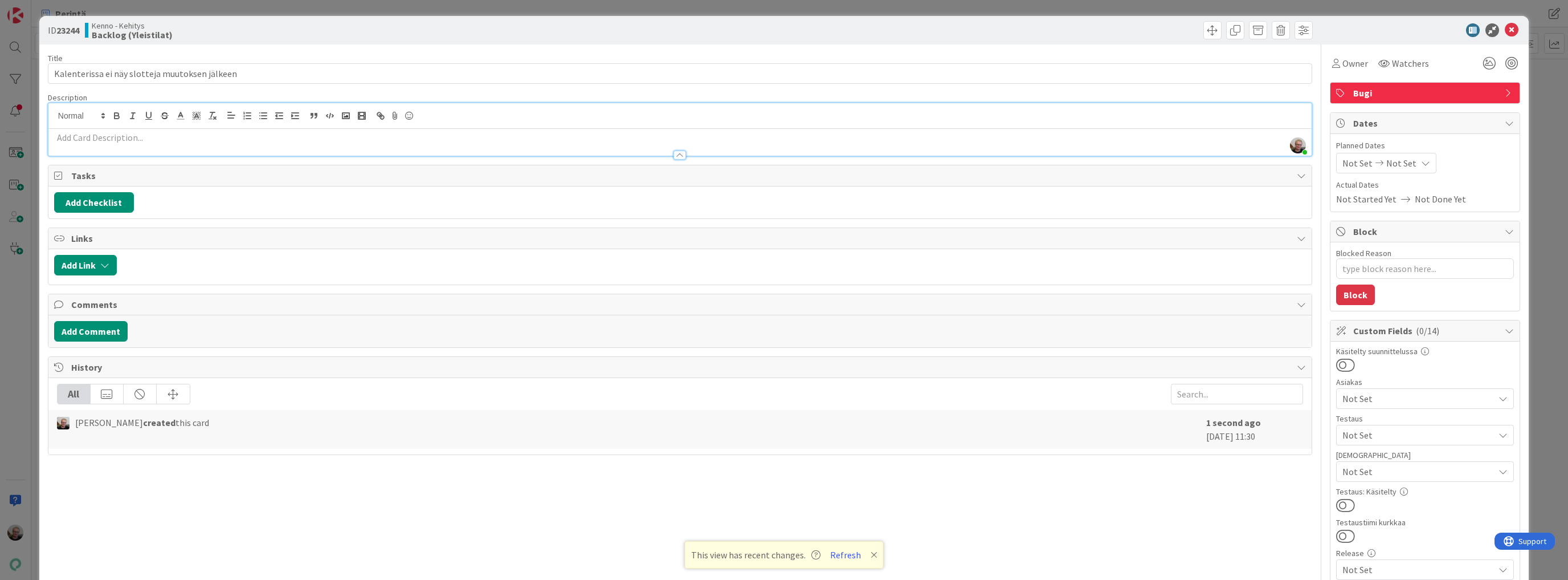
click at [182, 135] on p at bounding box center [681, 137] width 1252 height 13
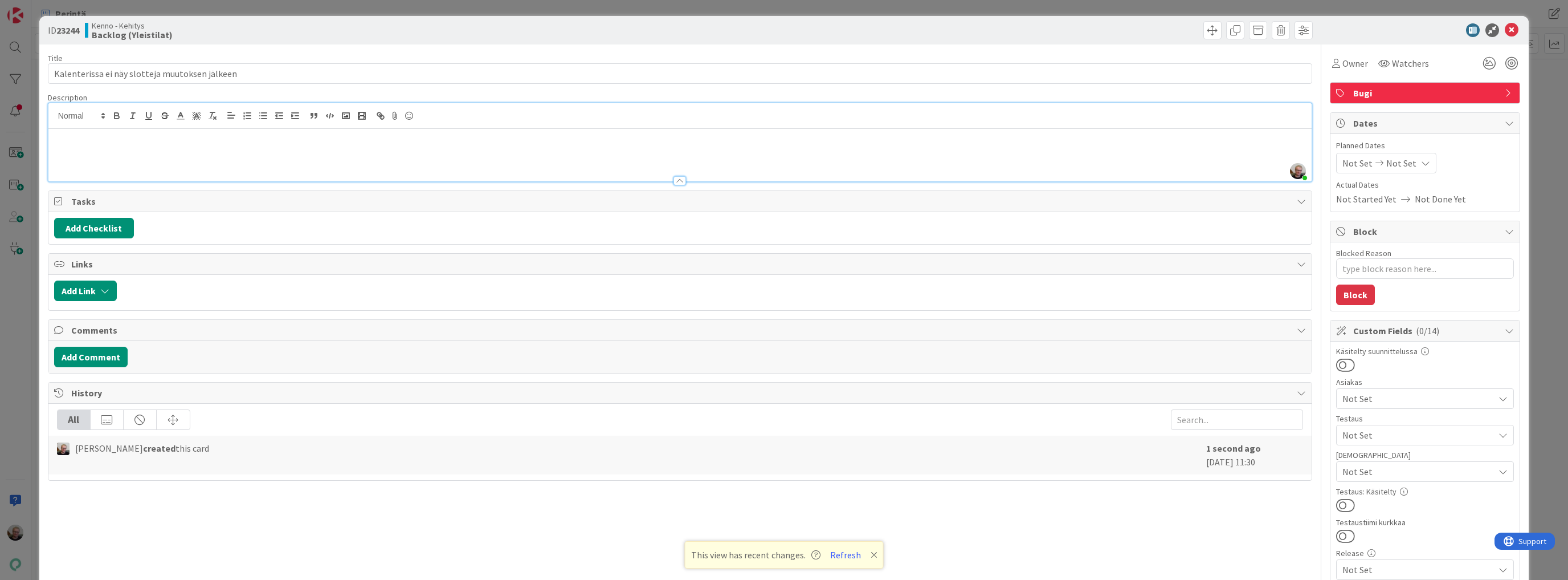
type textarea "x"
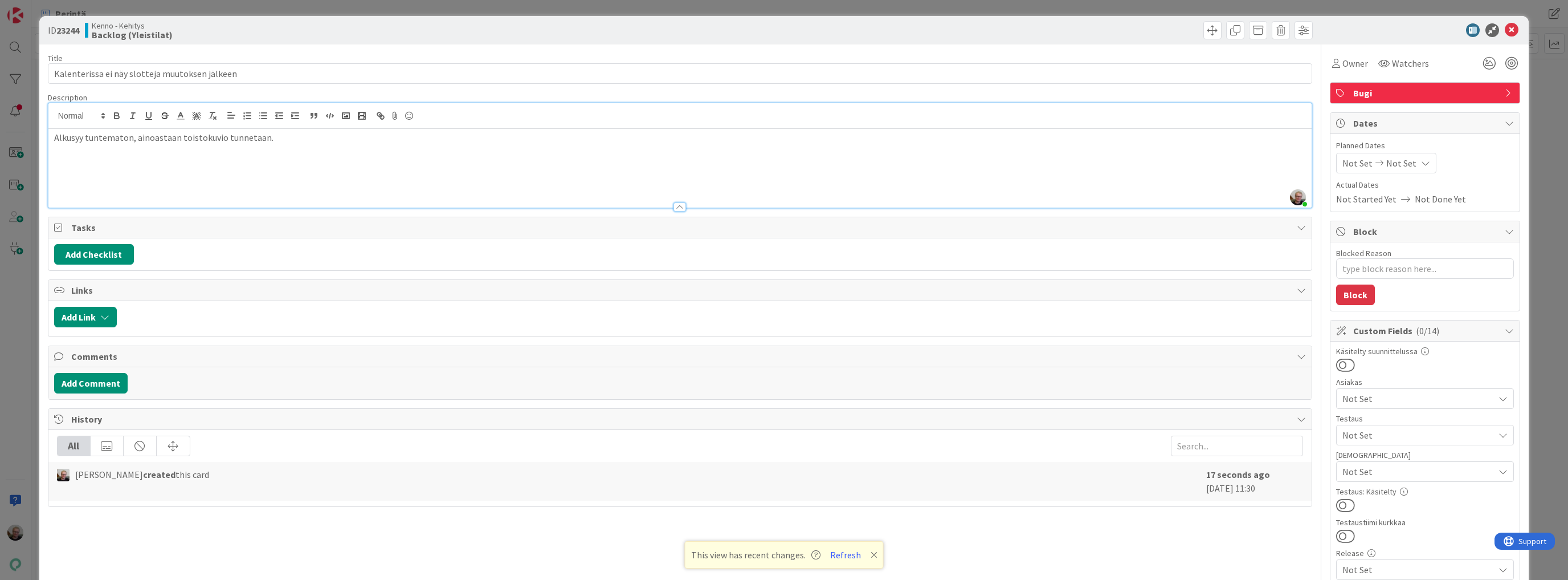
click at [68, 137] on p "Alkusyy tuntematon, ainoastaan toistokuvio tunnetaan." at bounding box center [681, 137] width 1252 height 13
click at [68, 160] on p at bounding box center [681, 164] width 1252 height 13
click at [264, 116] on line "button" at bounding box center [264, 116] width 5 height 0
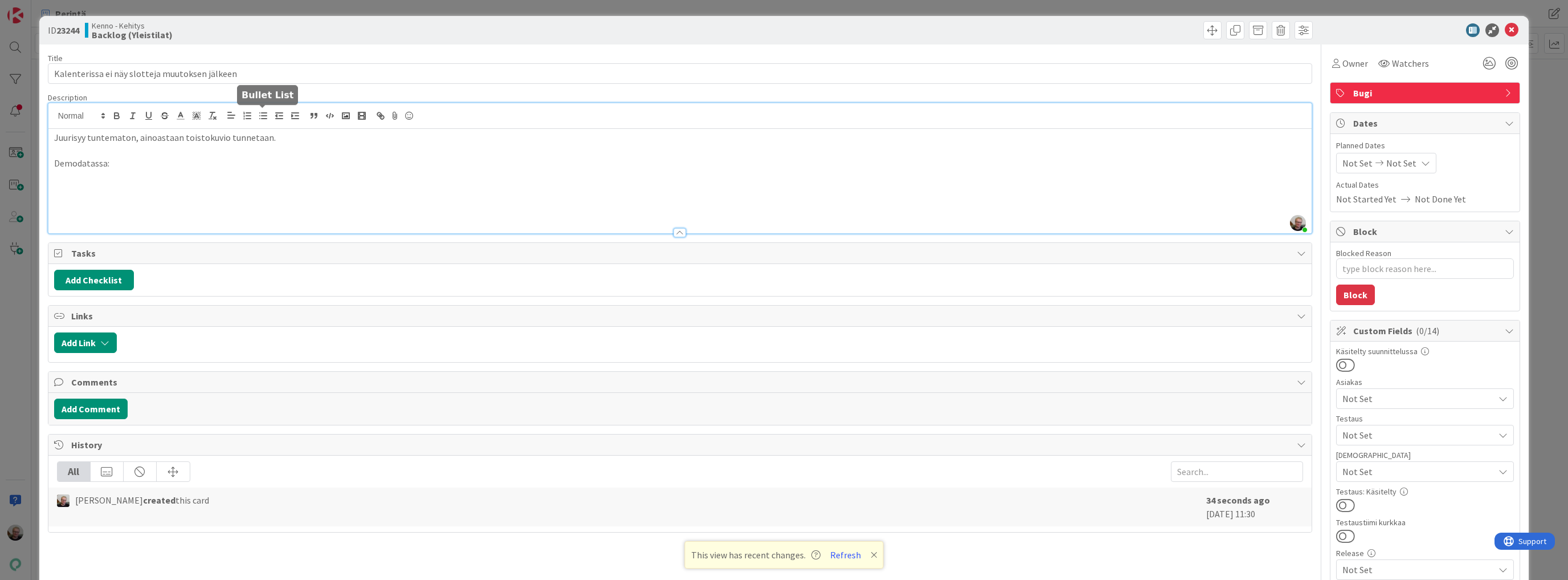
click at [262, 116] on line "button" at bounding box center [264, 116] width 5 height 0
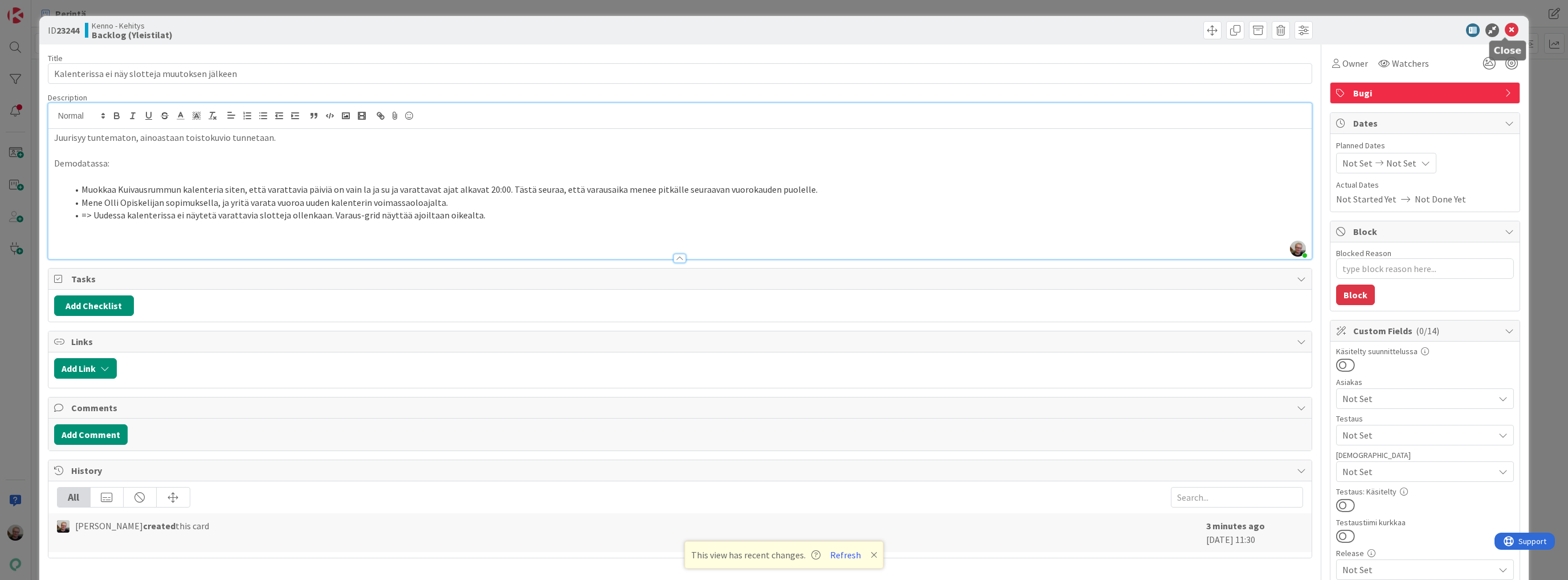
click at [1505, 32] on icon at bounding box center [1511, 30] width 14 height 14
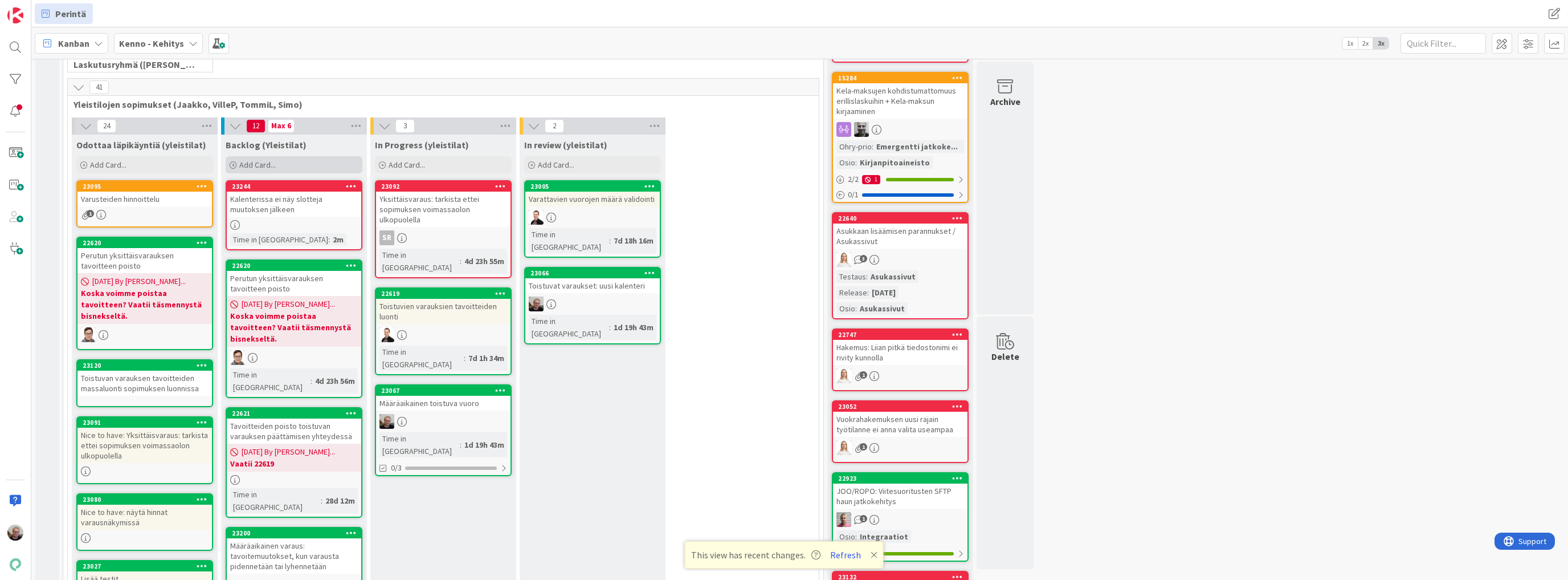
click at [243, 163] on span "Add Card..." at bounding box center [258, 165] width 36 height 10
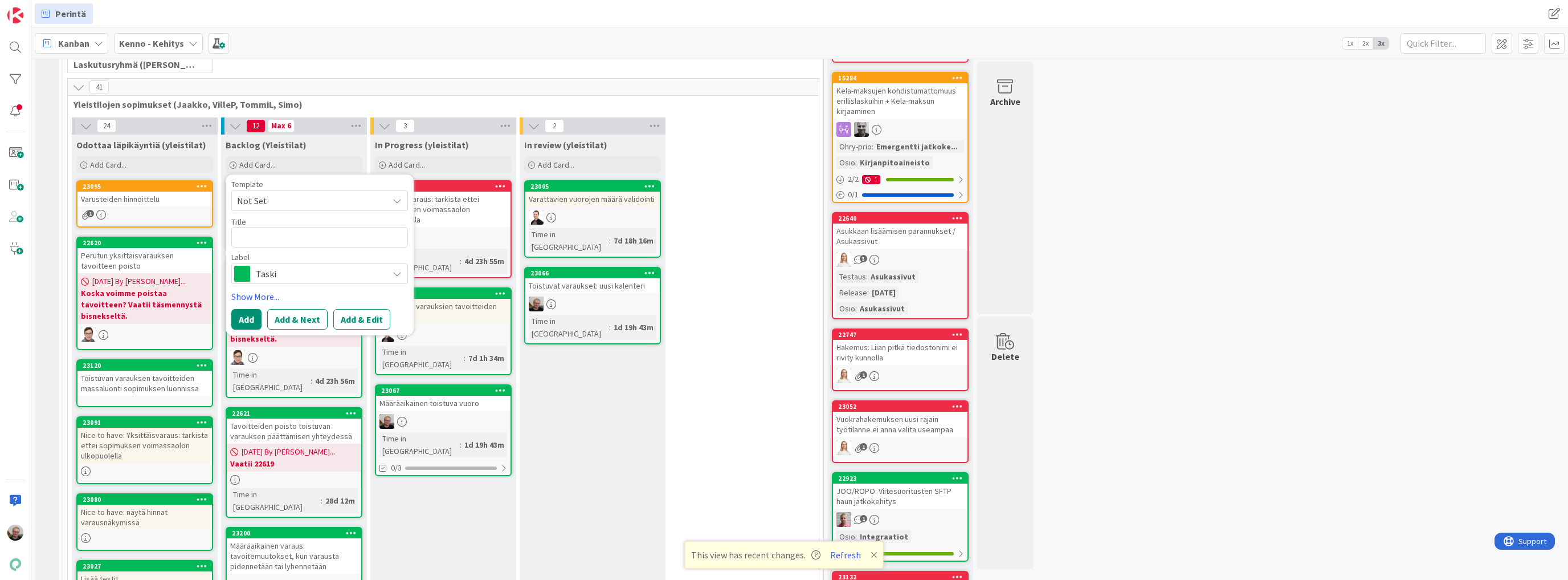
click at [245, 277] on span at bounding box center [242, 274] width 16 height 16
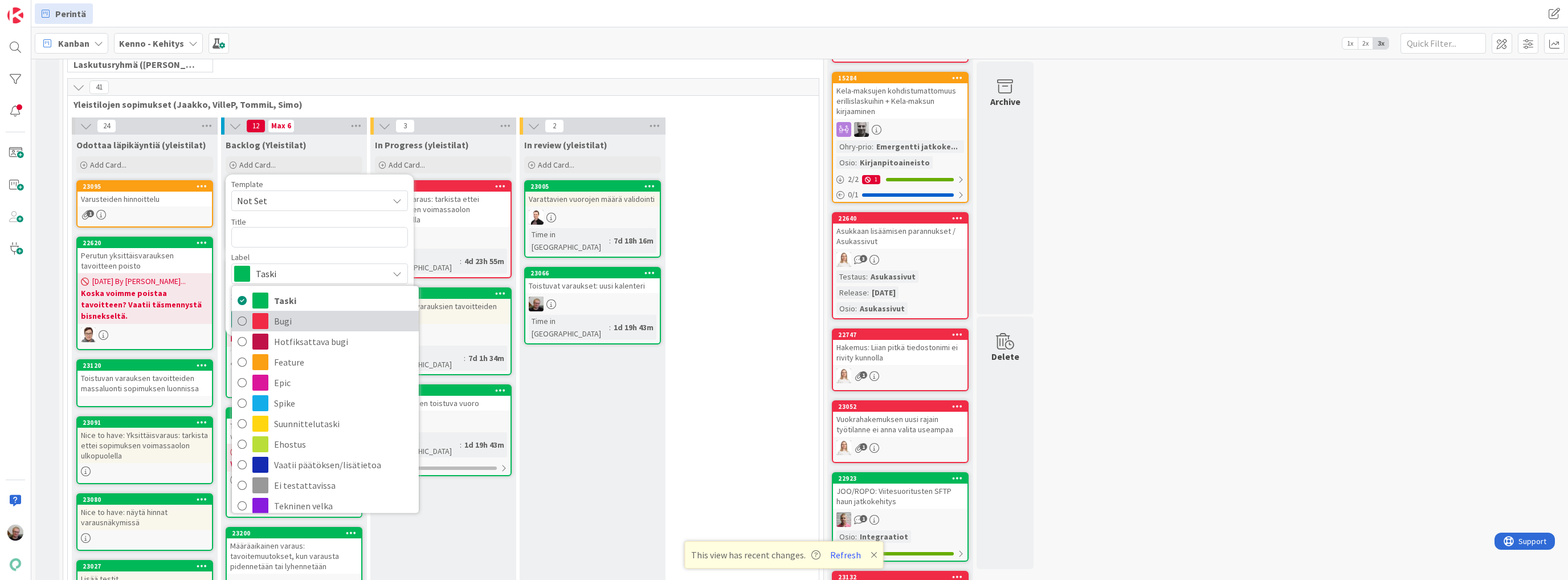
click at [287, 326] on span "Bugi" at bounding box center [343, 321] width 139 height 17
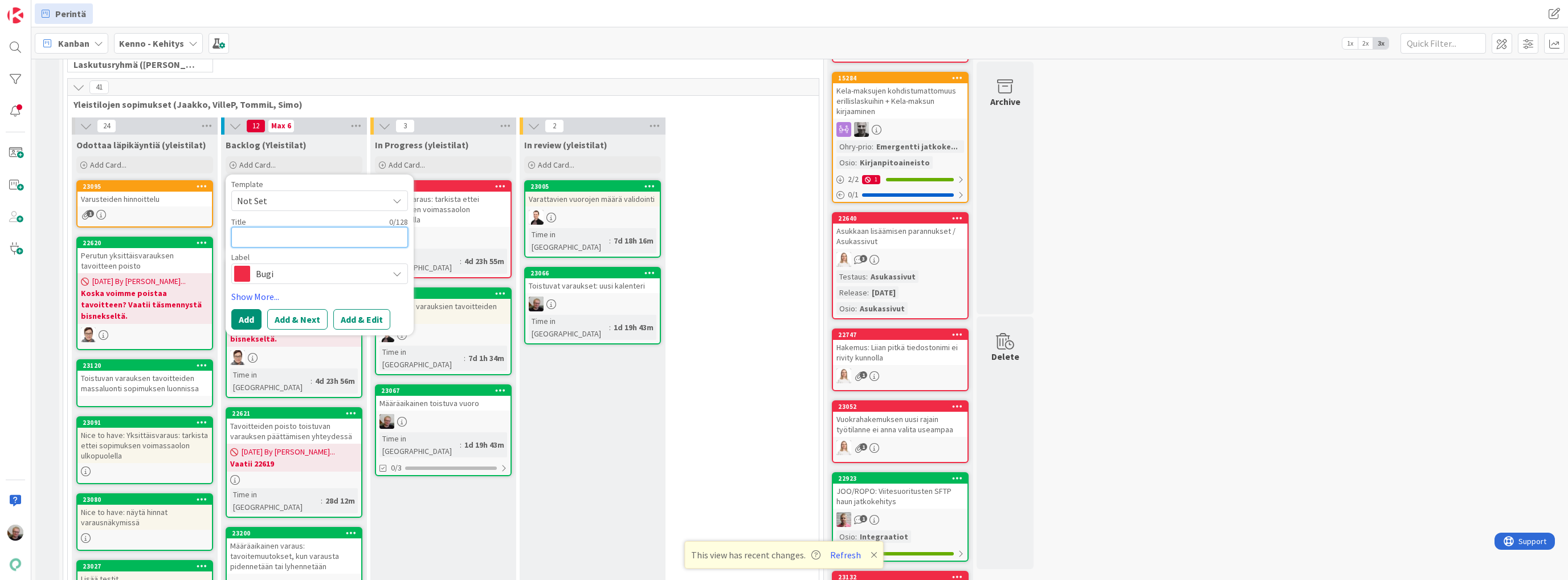
click at [269, 240] on textarea at bounding box center [320, 237] width 176 height 20
type textarea "x"
type textarea "P"
type textarea "x"
type textarea "Pu"
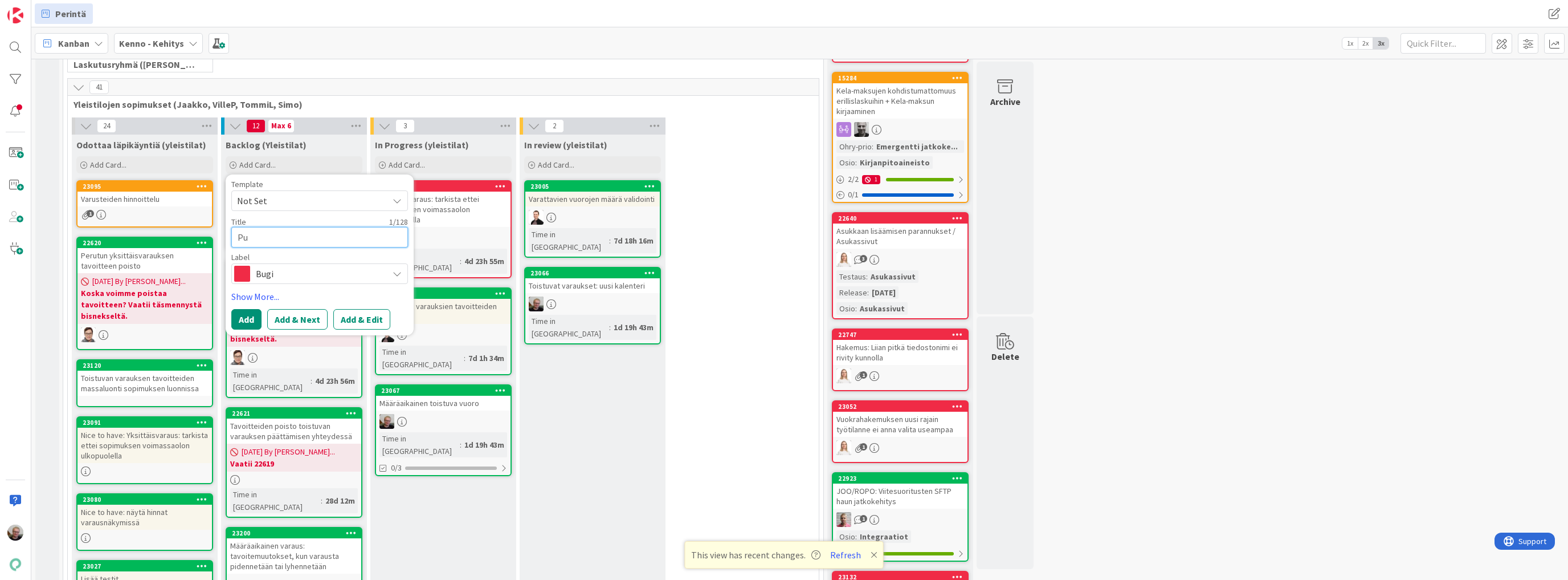
type textarea "x"
type textarea "Puu"
type textarea "x"
type textarea "Puut"
type textarea "x"
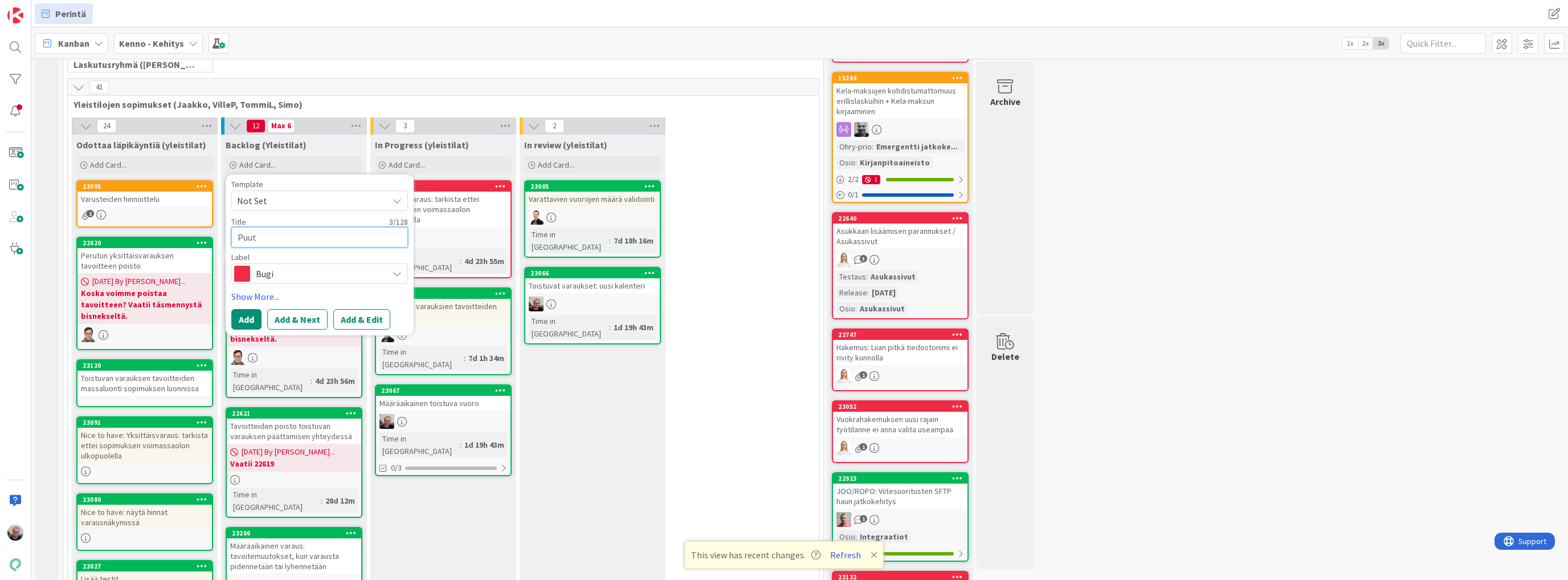
type textarea "Puutt"
type textarea "x"
type textarea "Puuttei"
type textarea "x"
type textarea "Puutteit"
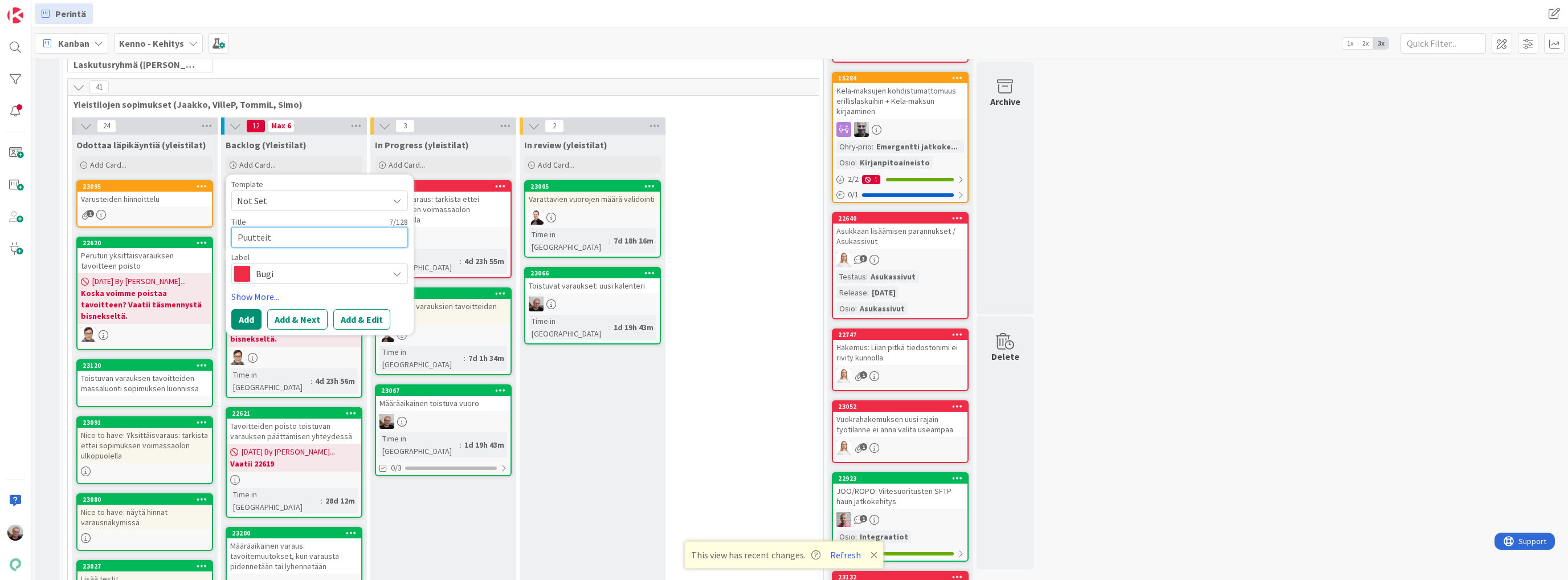
type textarea "x"
type textarea "Puutteita"
type textarea "x"
type textarea "Puutteita"
type textarea "x"
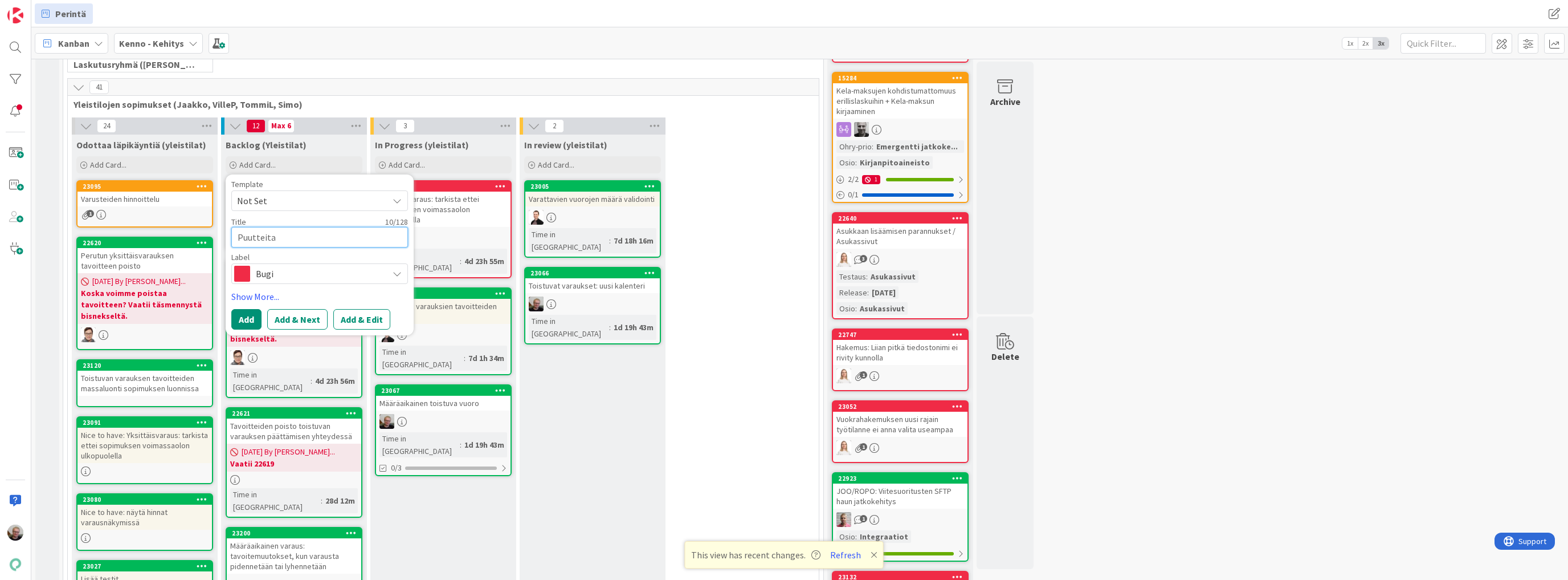
type textarea "Puutteita a"
type textarea "x"
type textarea "Puutteita ai"
type textarea "x"
type textarea "Puutteita aik"
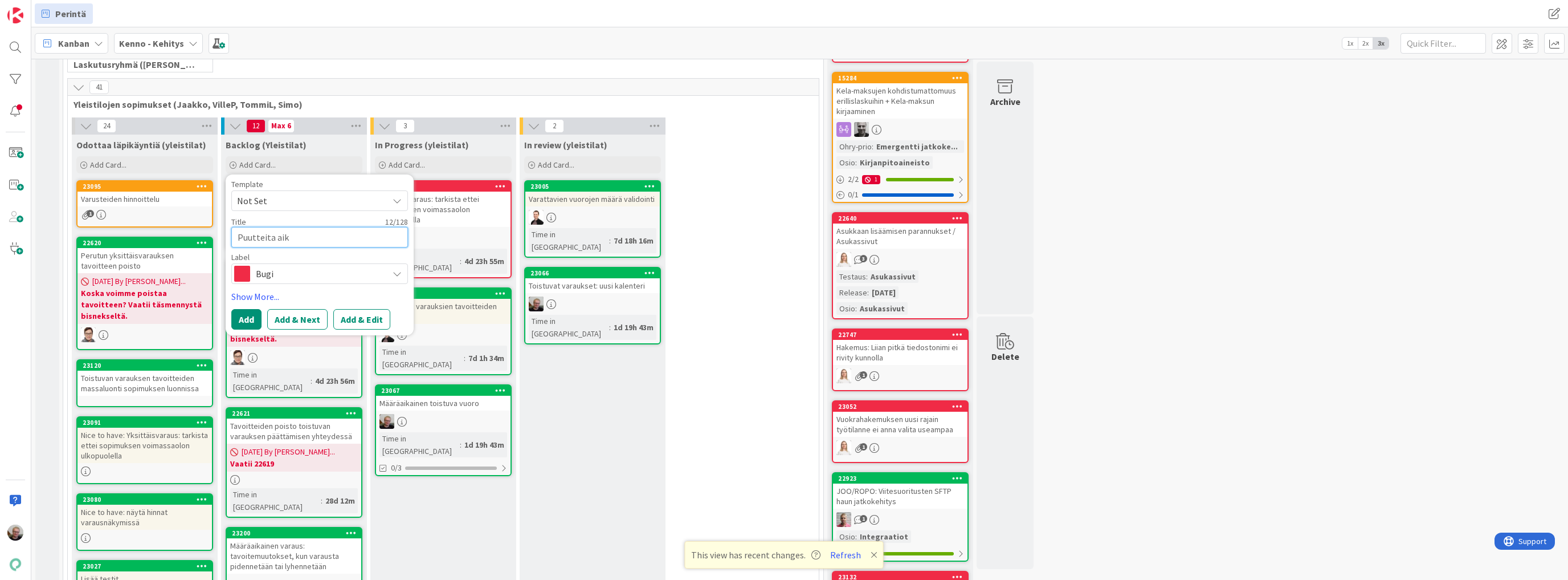
type textarea "x"
type textarea "Puutteita aika"
type textarea "x"
type textarea "Puutteita aikas"
type textarea "x"
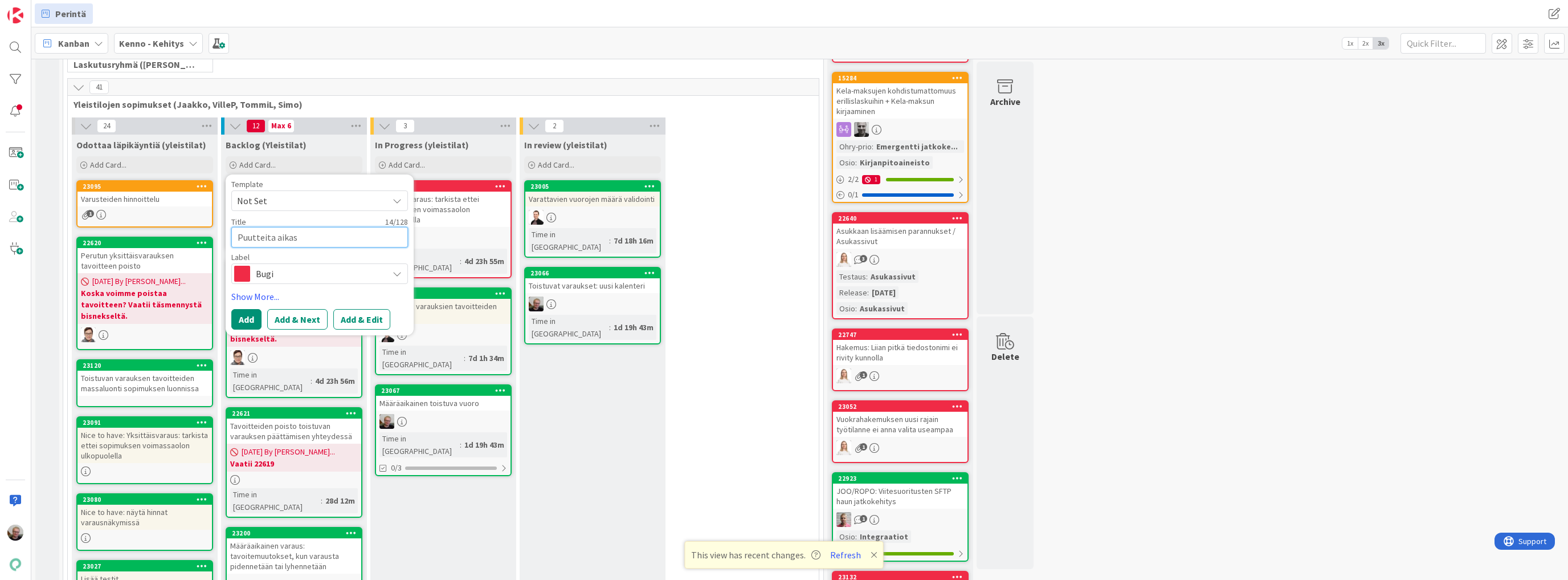
type textarea "Puutteita aikasl"
type textarea "x"
type textarea "Puutteita aikaslo"
type textarea "x"
type textarea "Puutteita aikaslot"
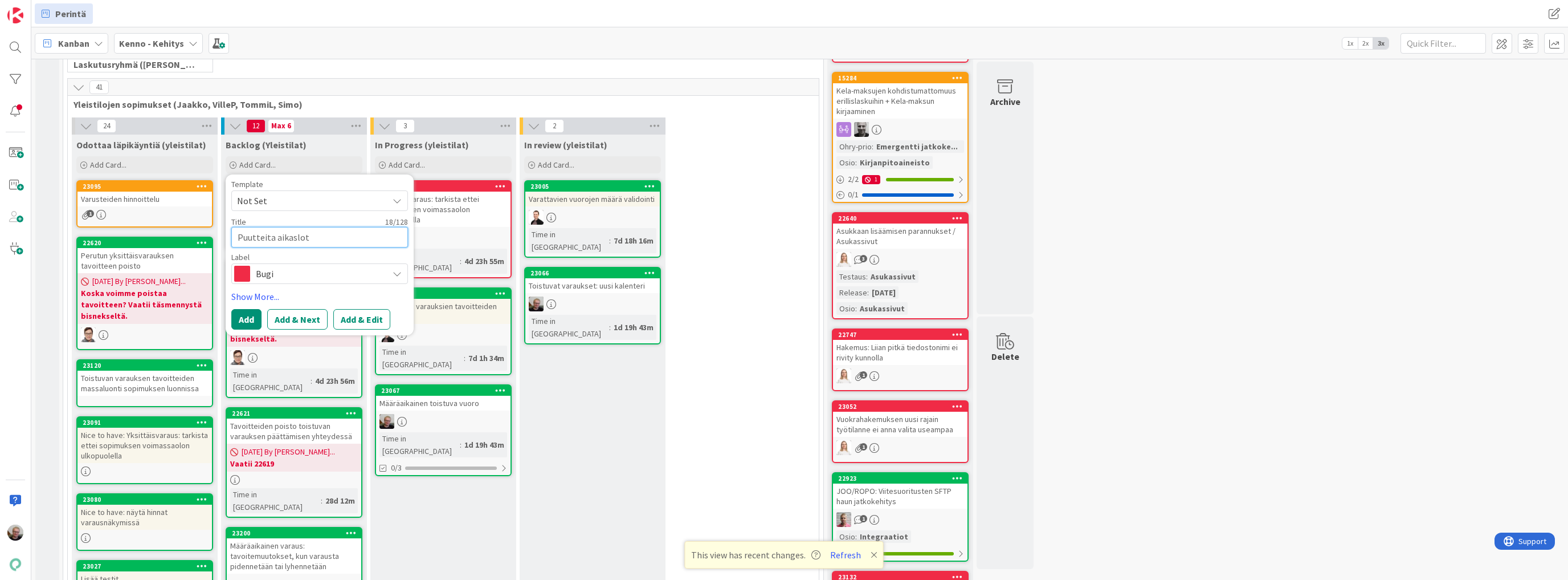
type textarea "x"
type textarea "Puutteita aikaslott"
type textarea "x"
type textarea "Puutteita aikaslotti"
type textarea "x"
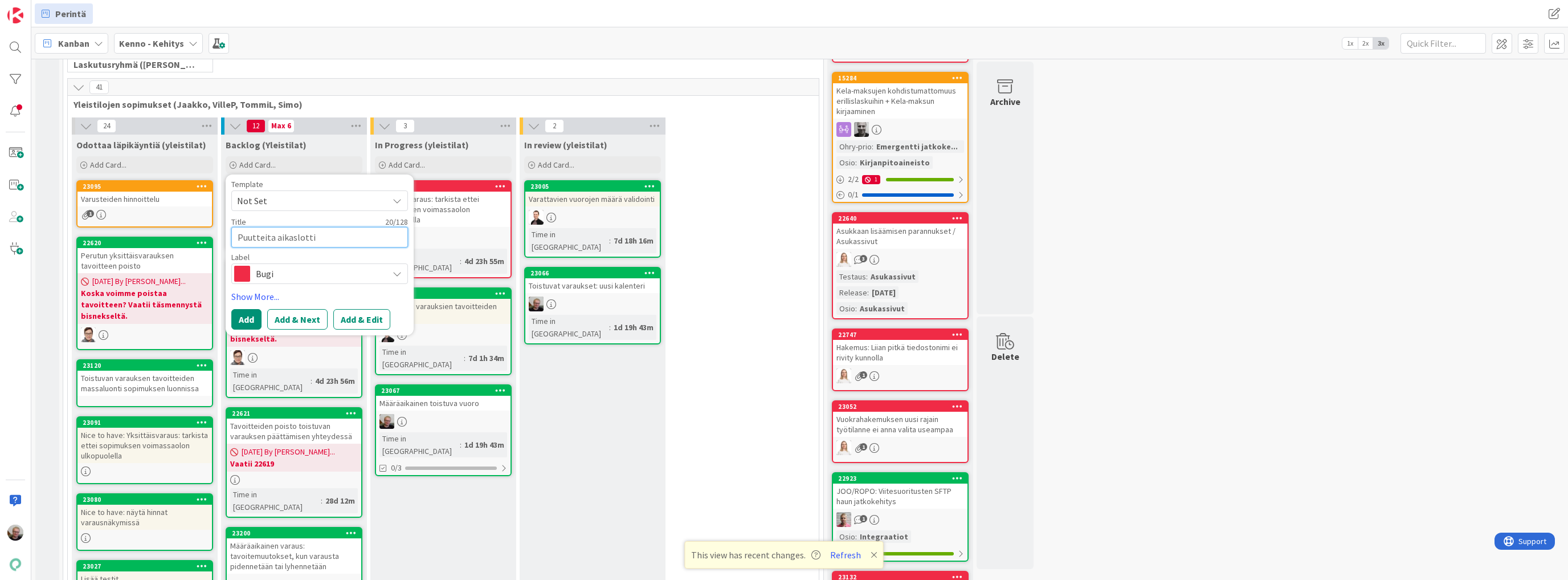
type textarea "Puutteita aikaslottie"
type textarea "x"
type textarea "Puutteita aikaslottien"
type textarea "x"
type textarea "Puutteita aikaslottien"
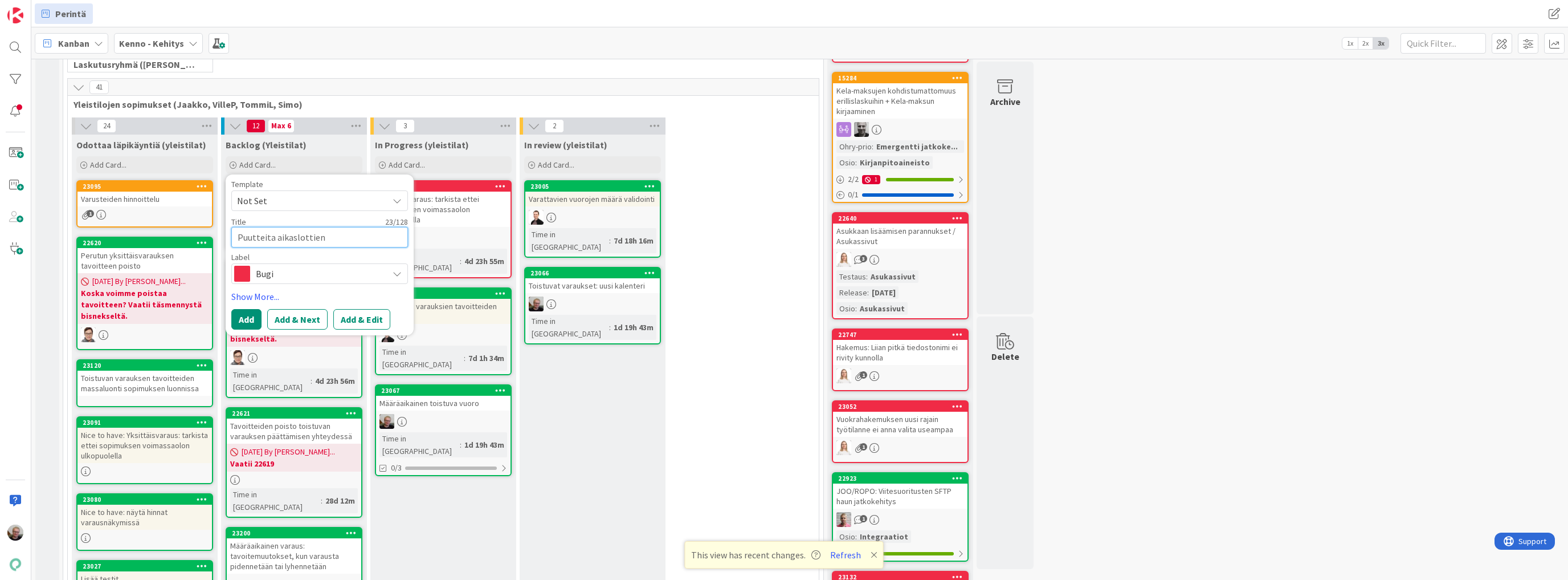
type textarea "x"
type textarea "Puutteita aikaslottien ry"
type textarea "x"
type textarea "Puutteita aikaslottien ryh"
type textarea "x"
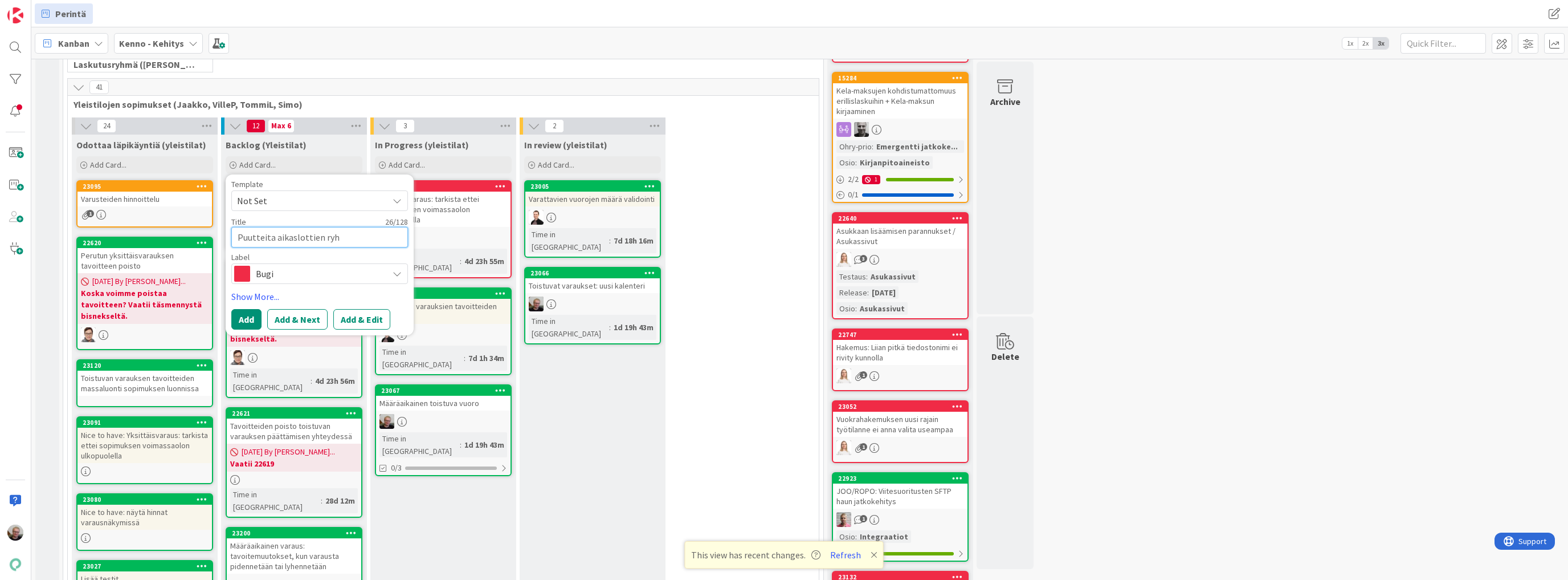
type textarea "Puutteita aikaslottien ryhm"
type textarea "x"
type textarea "Puutteita aikaslottien ryhmi"
type textarea "x"
type textarea "Puutteita aikaslottien ryhmit"
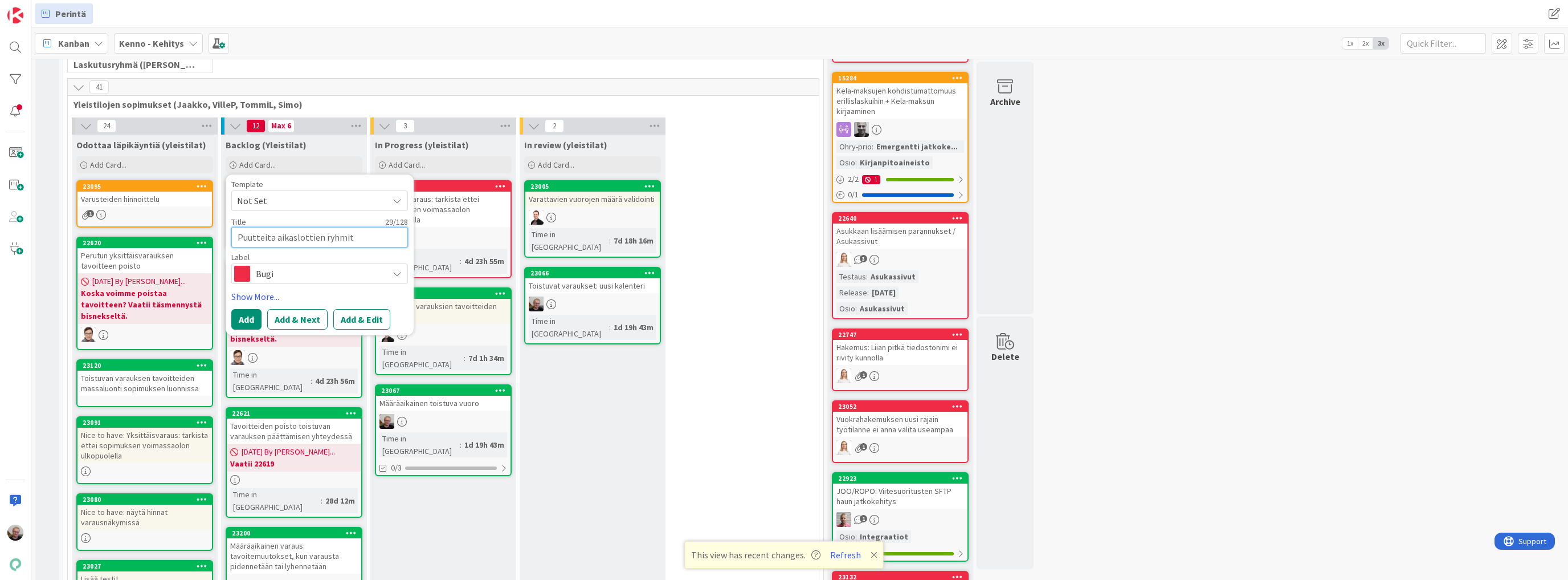
type textarea "x"
type textarea "Puutteita aikaslottien ryhmitt"
type textarea "x"
type textarea "Puutteita aikaslottien ryhmitte"
type textarea "x"
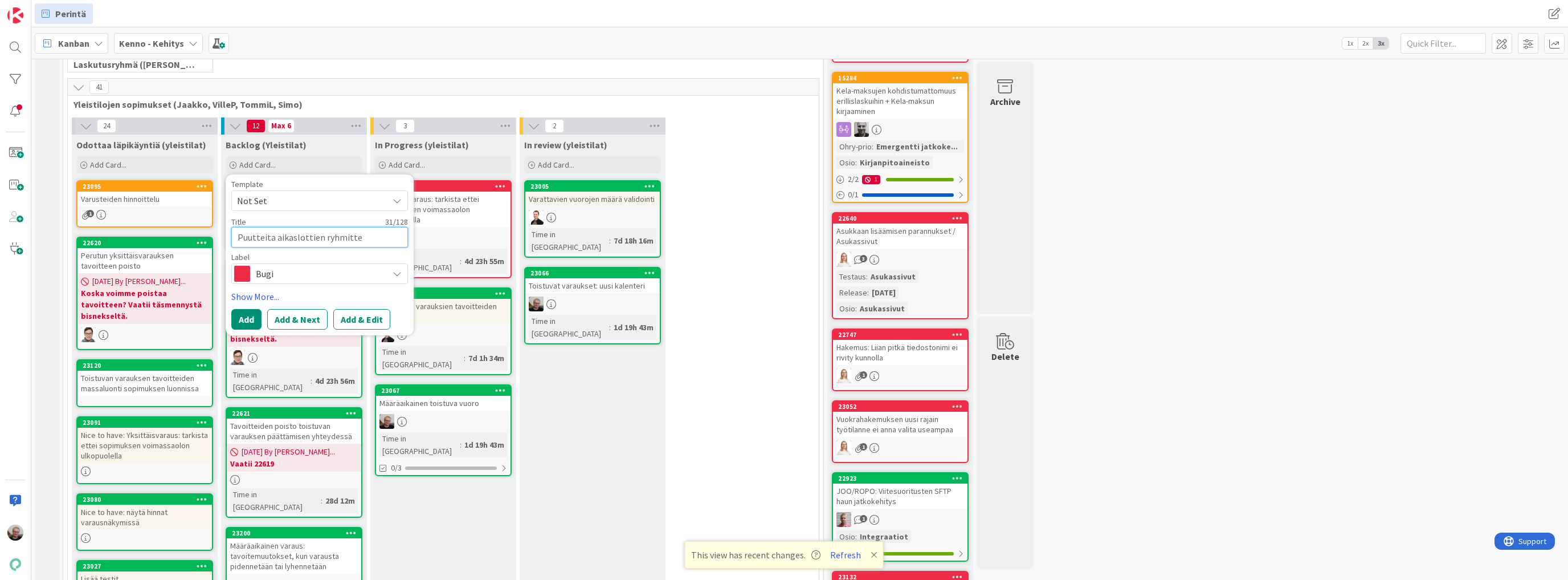
type textarea "Puutteita aikaslottien ryhmittel"
type textarea "x"
type textarea "Puutteita aikaslottien ryhmittely"
type textarea "x"
type textarea "Puutteita aikaslottien ryhmittelys"
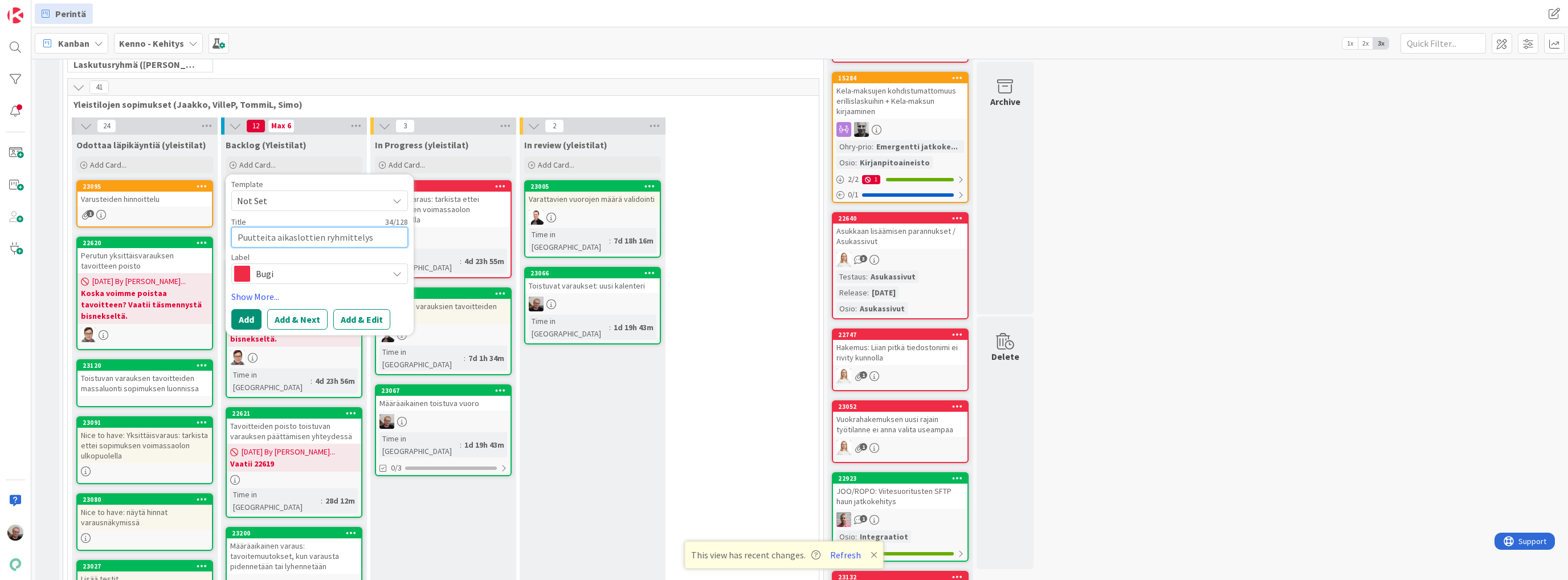
type textarea "x"
type textarea "Puutteita aikaslottien ryhmittelyss"
type textarea "x"
type textarea "Puutteita aikaslottien ryhmittelyssä"
click at [379, 326] on button "Add & Edit" at bounding box center [362, 333] width 57 height 20
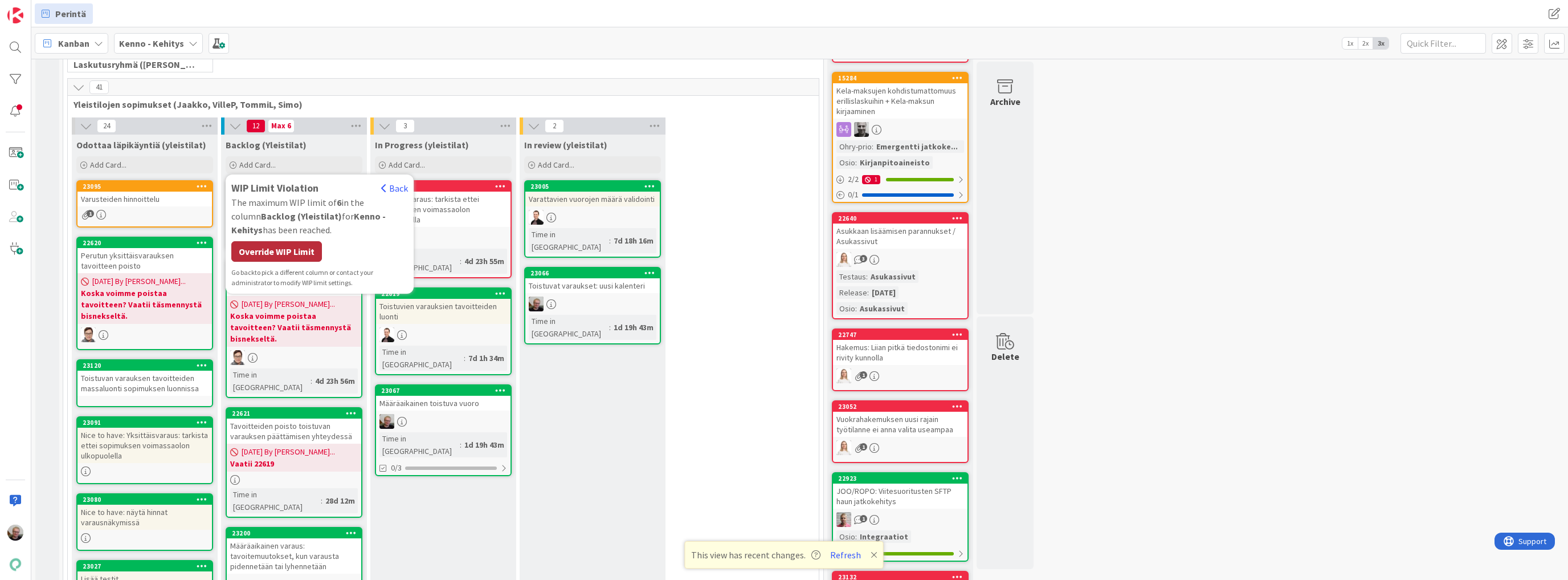
click at [289, 245] on div "Override WIP Limit" at bounding box center [277, 251] width 91 height 20
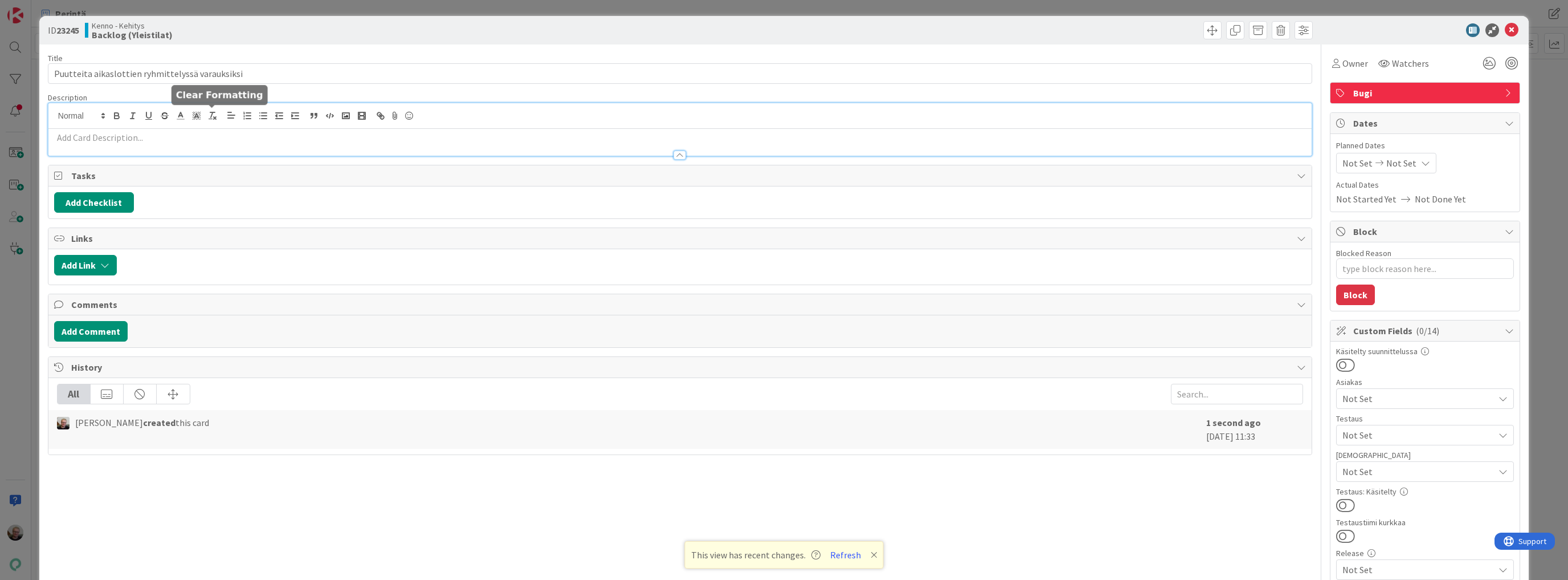
click at [213, 118] on div at bounding box center [681, 129] width 1264 height 52
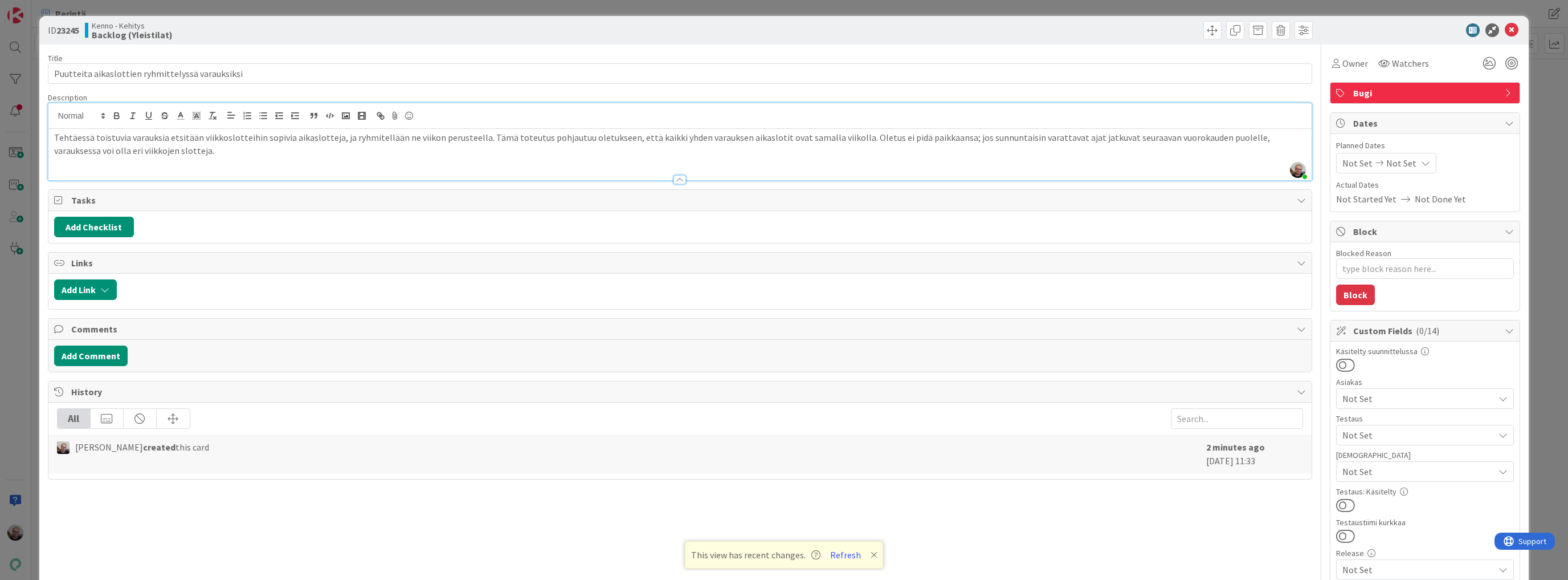
click at [902, 137] on p "Tehtäessä toistuvia varauksia etsitään viikkoslotteihin sopivia aikaslotteja, j…" at bounding box center [681, 143] width 1252 height 25
click at [275, 155] on p "Tehtäessä toistuvia varauksia etsitään viikkoslotteihin sopivia aikaslotteja, j…" at bounding box center [681, 143] width 1252 height 25
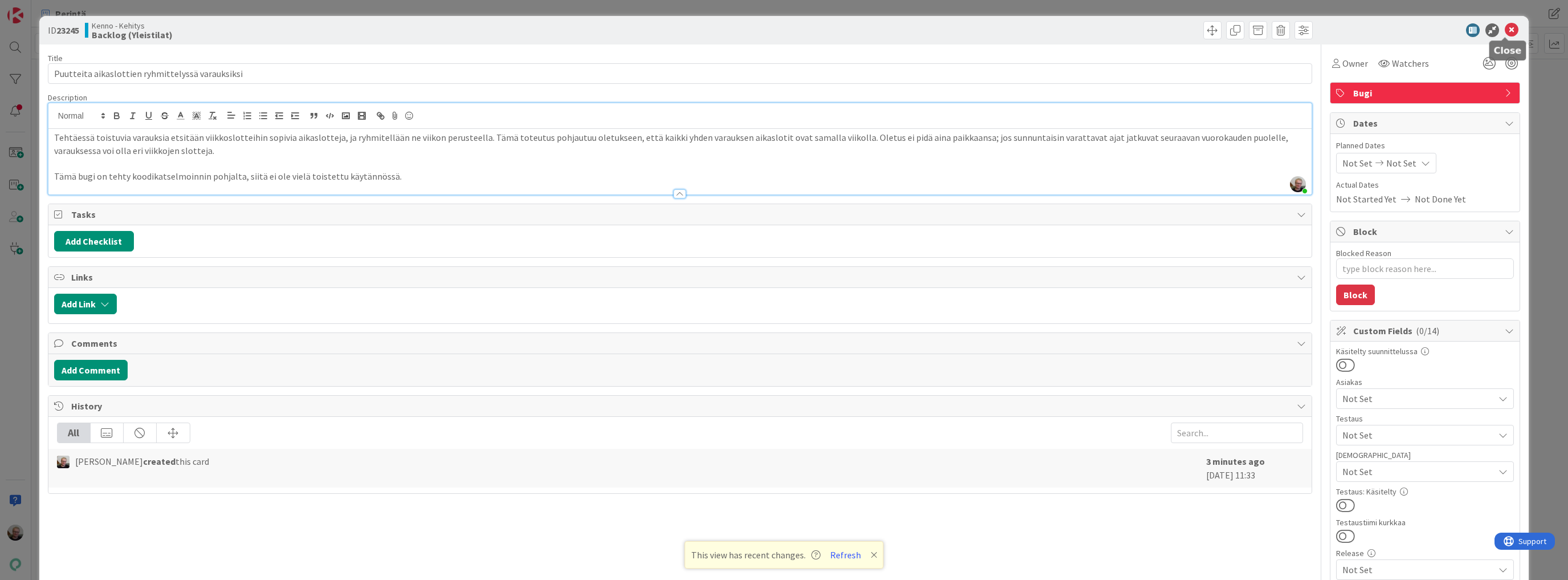
click at [1507, 25] on icon at bounding box center [1511, 30] width 14 height 14
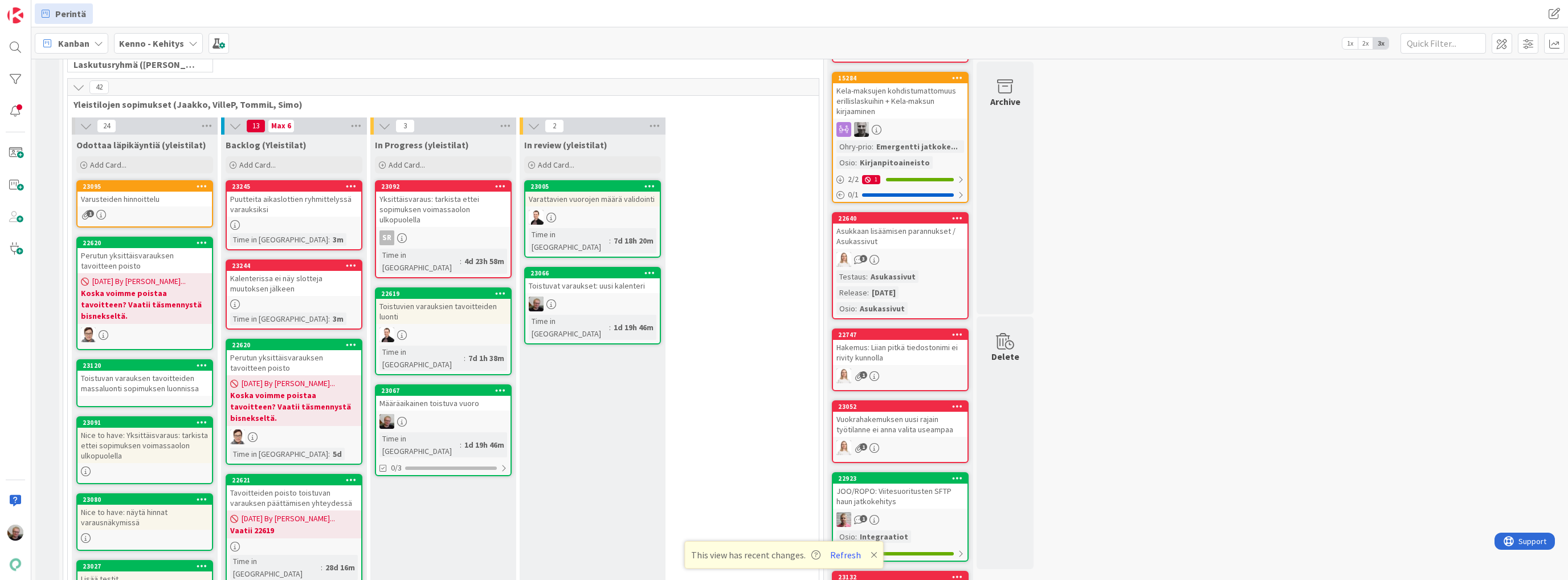
click at [303, 201] on div "Puutteita aikaslottien ryhmittelyssä varauksiksi" at bounding box center [293, 204] width 134 height 25
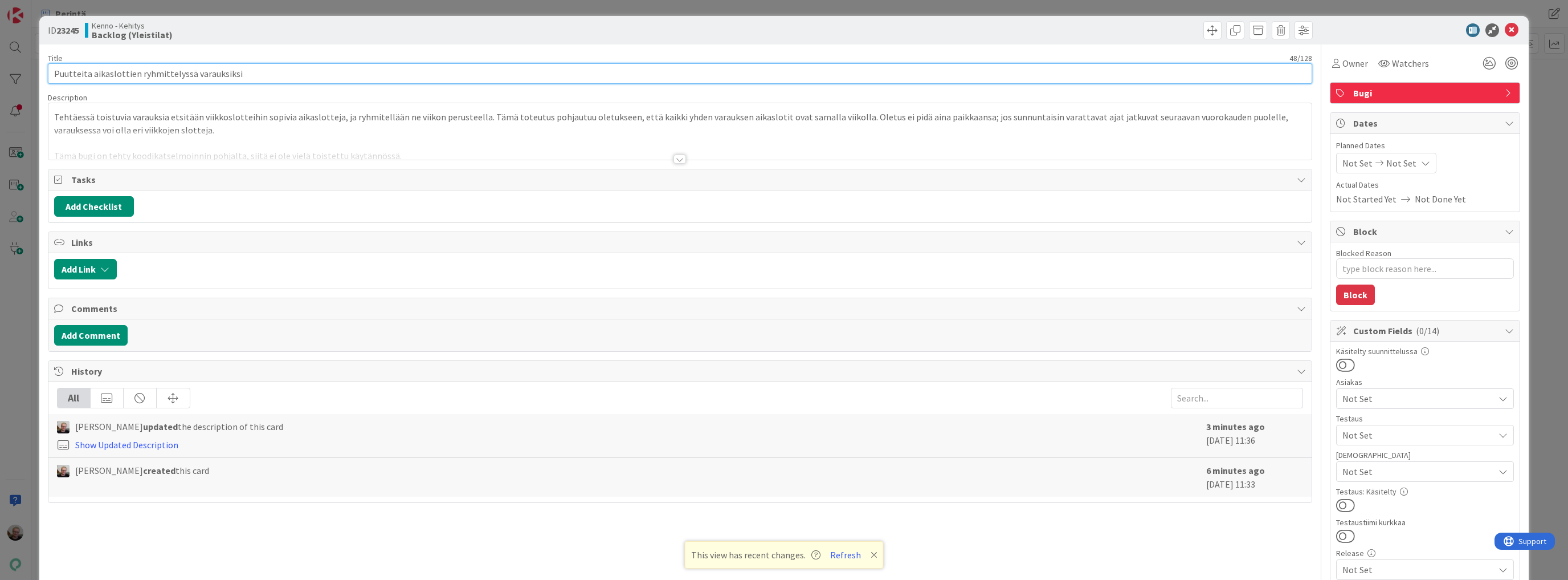
drag, startPoint x: 54, startPoint y: 73, endPoint x: 276, endPoint y: 71, distance: 222.0
click at [276, 71] on input "Puutteita aikaslottien ryhmittelyssä varauksiksi" at bounding box center [680, 73] width 1264 height 20
click at [1505, 28] on icon at bounding box center [1511, 30] width 14 height 14
